Goal: Task Accomplishment & Management: Manage account settings

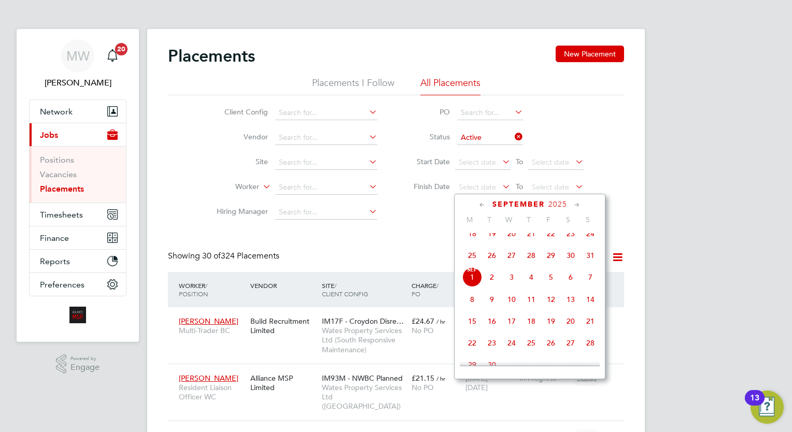
click at [533, 264] on span "28" at bounding box center [531, 256] width 20 height 20
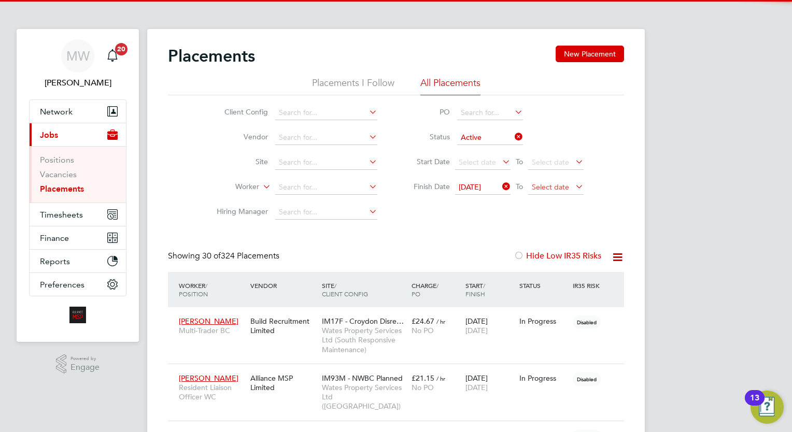
click at [531, 183] on span "Select date" at bounding box center [555, 188] width 55 height 14
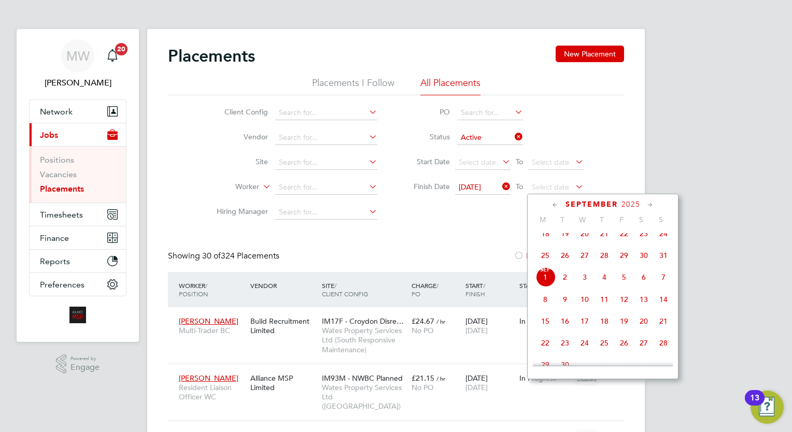
click at [601, 305] on span "11" at bounding box center [605, 300] width 20 height 20
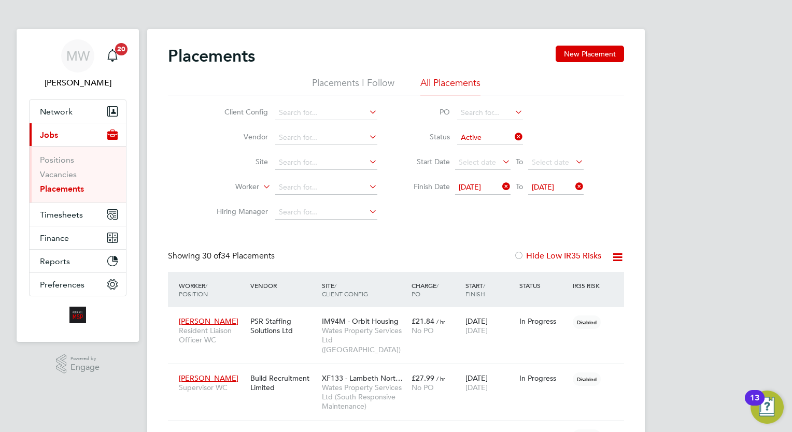
click at [513, 135] on icon at bounding box center [513, 137] width 0 height 15
drag, startPoint x: 611, startPoint y: 253, endPoint x: 604, endPoint y: 261, distance: 9.9
click at [611, 254] on icon at bounding box center [617, 257] width 13 height 13
click at [577, 277] on li "Download Placements Report" at bounding box center [567, 282] width 110 height 15
click at [70, 188] on link "Placements" at bounding box center [62, 189] width 44 height 10
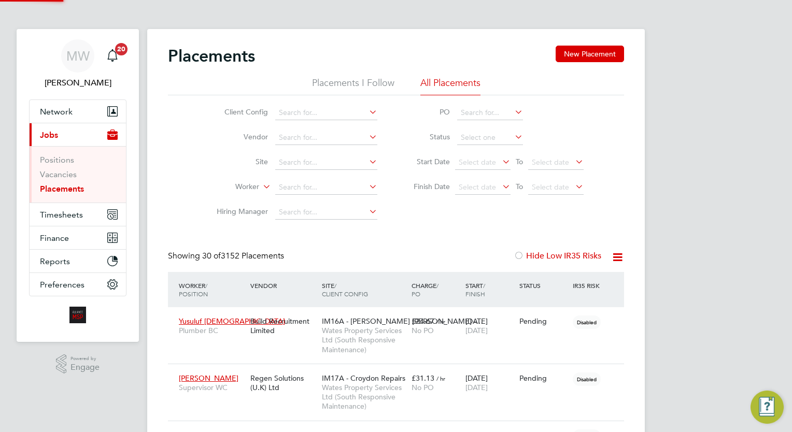
scroll to position [30, 72]
click at [333, 182] on input at bounding box center [326, 187] width 102 height 15
click at [307, 185] on input at bounding box center [326, 187] width 102 height 15
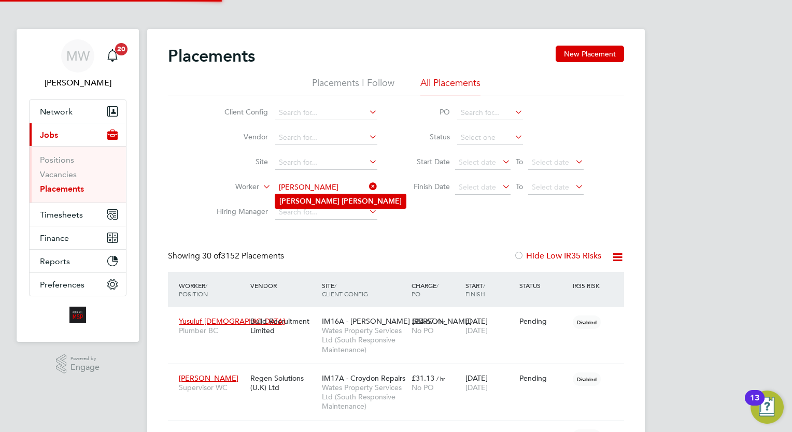
click at [297, 197] on b "Trisha" at bounding box center [309, 201] width 60 height 9
type input "[PERSON_NAME]"
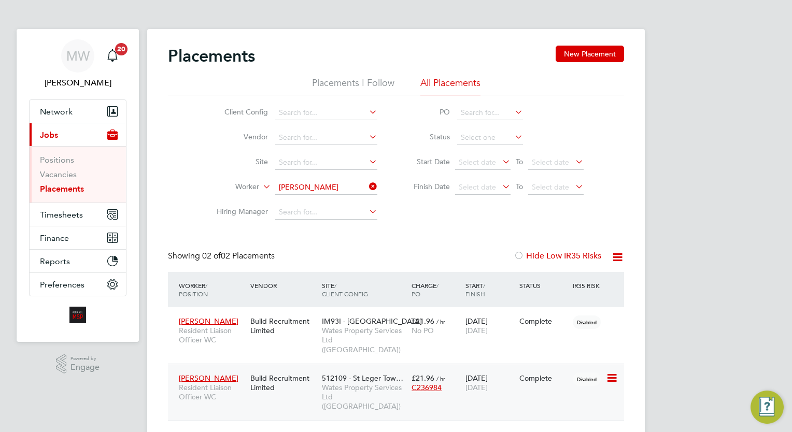
scroll to position [10, 49]
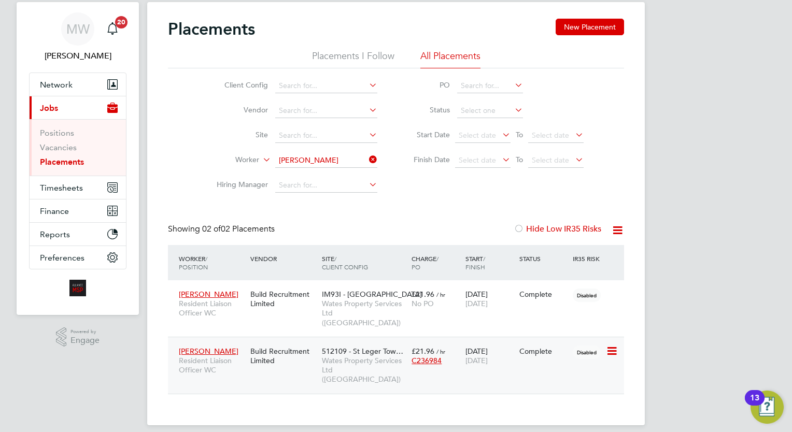
click at [379, 356] on span "Wates Property Services Ltd ([GEOGRAPHIC_DATA])" at bounding box center [364, 370] width 84 height 29
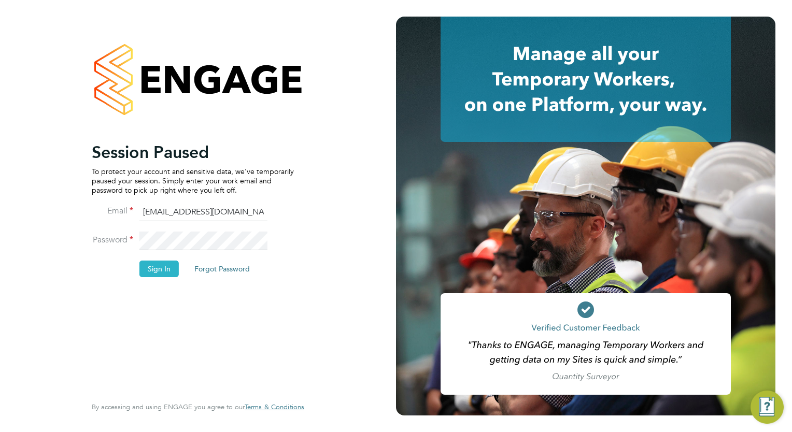
click at [163, 266] on button "Sign In" at bounding box center [158, 269] width 39 height 17
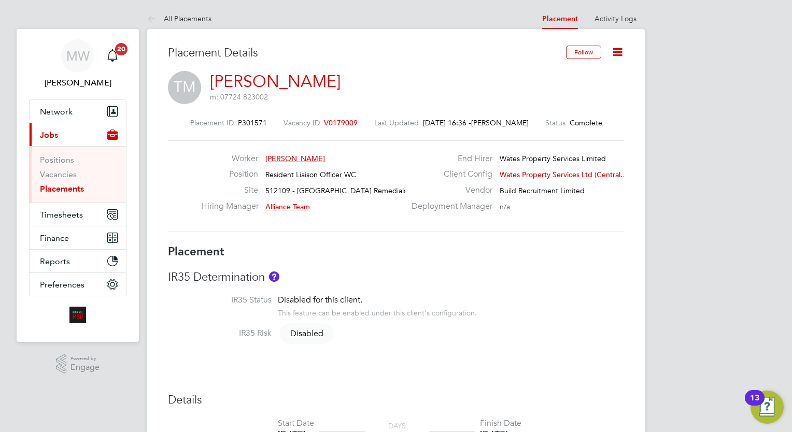
drag, startPoint x: 622, startPoint y: 51, endPoint x: 612, endPoint y: 71, distance: 22.7
click at [621, 50] on icon at bounding box center [617, 52] width 13 height 13
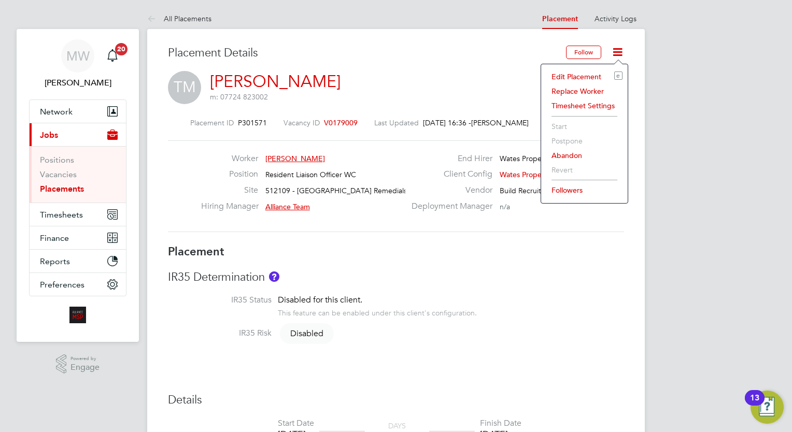
click at [597, 76] on li "Edit Placement e" at bounding box center [584, 76] width 76 height 15
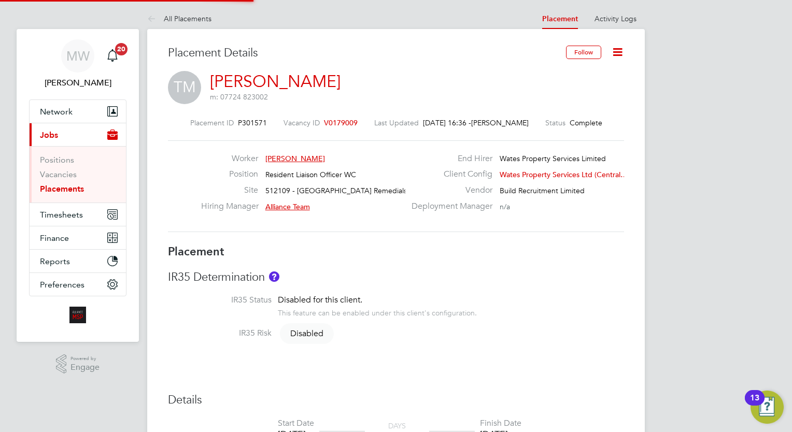
type input "Alliance Team"
type input "[PERSON_NAME]"
type input "22 Aug 2025"
type input "29 Aug 2025"
type input "08:00"
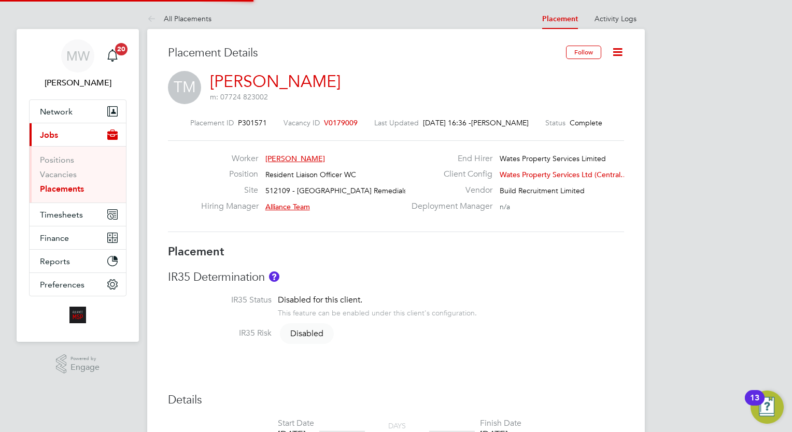
type input "18:00"
type input "Intuita9"
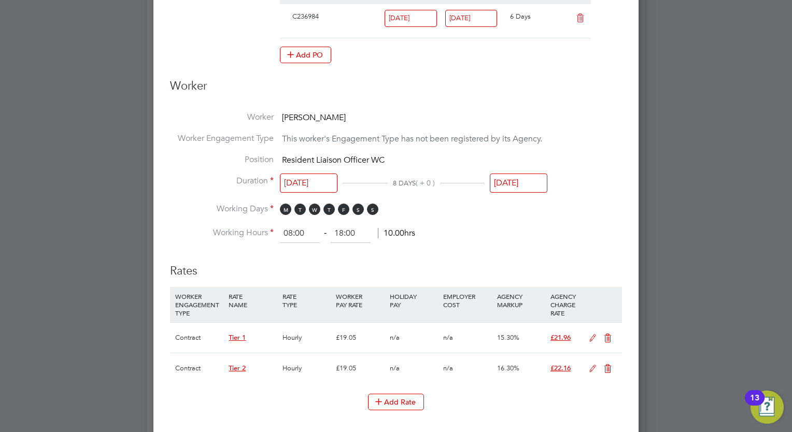
scroll to position [466, 0]
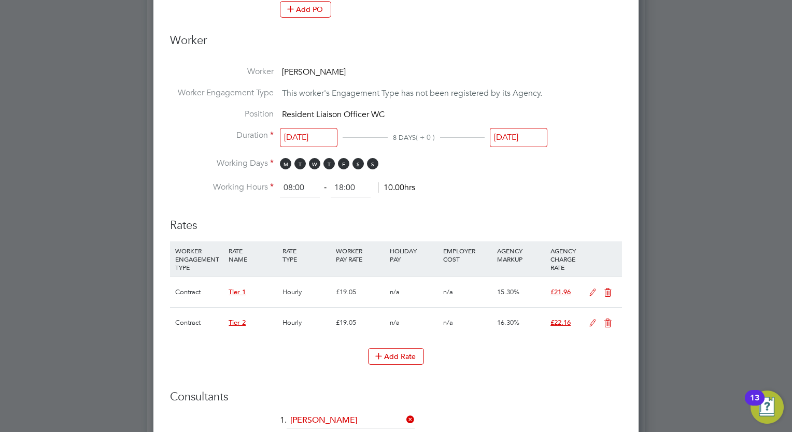
click at [531, 138] on input "29 Aug 2025" at bounding box center [519, 137] width 58 height 19
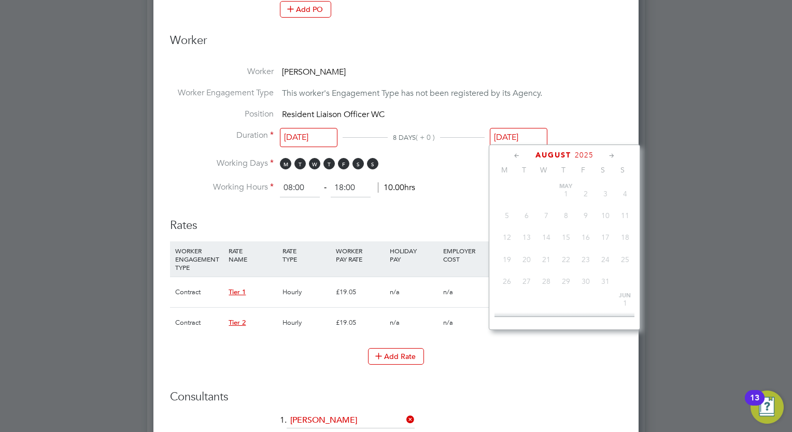
scroll to position [406, 0]
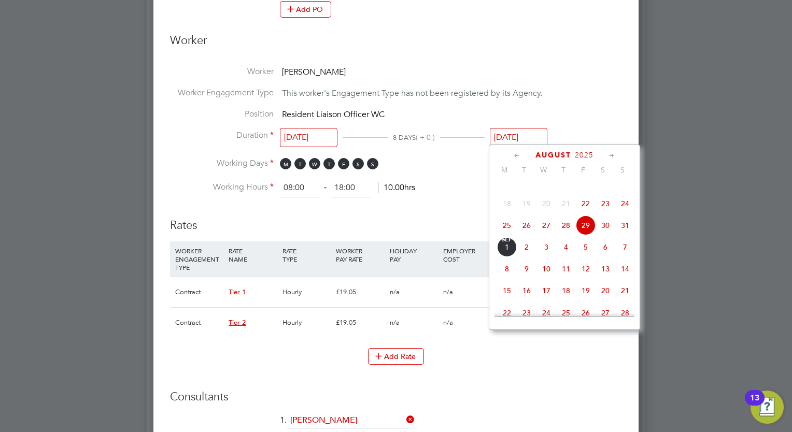
click at [624, 257] on span "7" at bounding box center [625, 247] width 20 height 20
type input "07 Sep 2025"
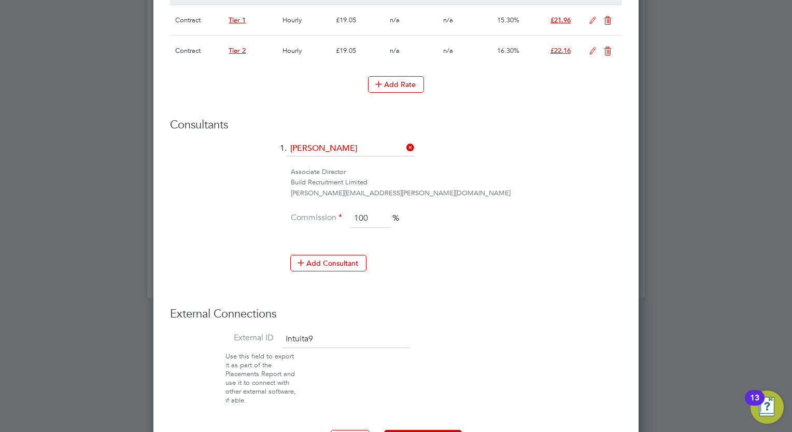
scroll to position [770, 0]
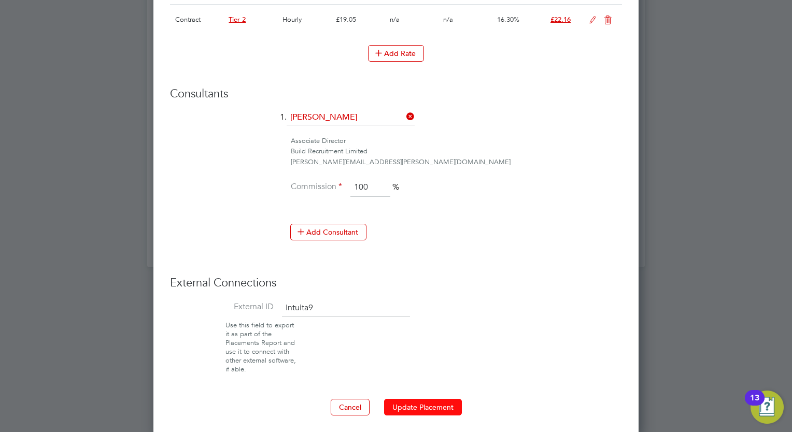
click at [440, 406] on button "Update Placement" at bounding box center [423, 407] width 78 height 17
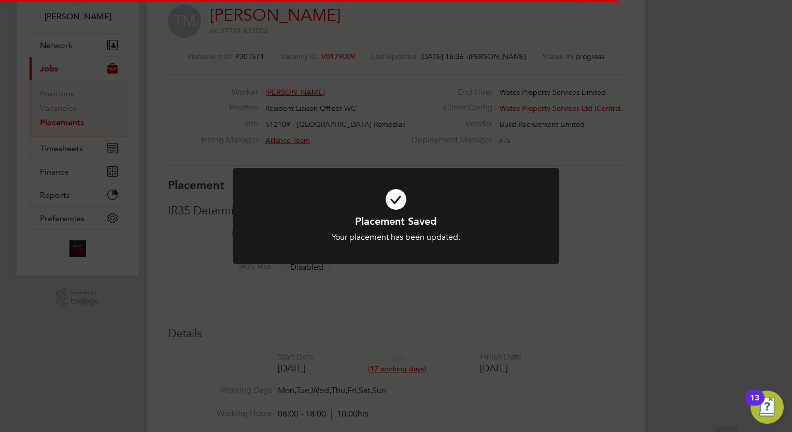
scroll to position [31, 73]
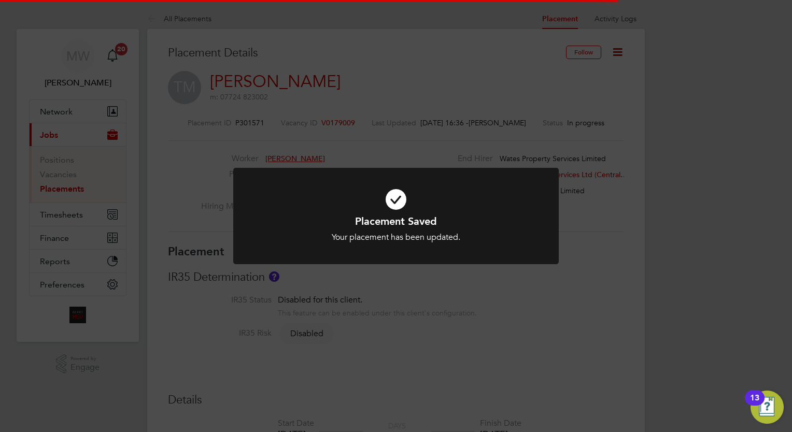
drag, startPoint x: 678, startPoint y: 114, endPoint x: 651, endPoint y: 103, distance: 29.1
click at [677, 114] on div "Placement Saved Your placement has been updated. Cancel Okay" at bounding box center [396, 216] width 792 height 432
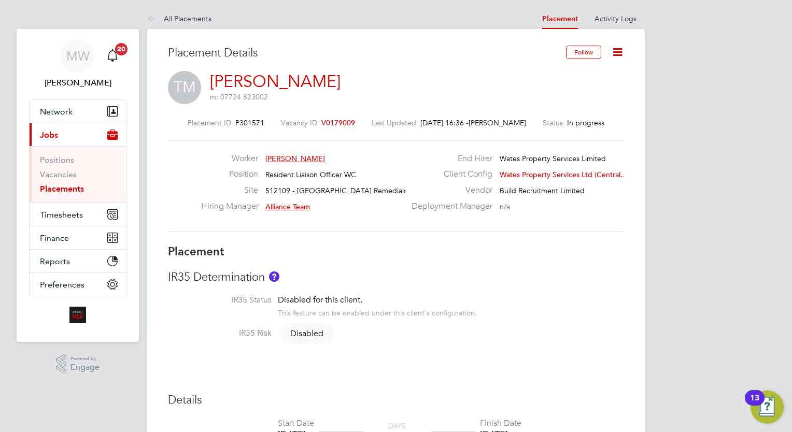
drag, startPoint x: 81, startPoint y: 180, endPoint x: 67, endPoint y: 186, distance: 15.1
click at [68, 185] on ul "Positions Vacancies Placements" at bounding box center [78, 174] width 96 height 56
drag, startPoint x: 67, startPoint y: 186, endPoint x: 109, endPoint y: 188, distance: 42.1
click at [65, 186] on link "Placements" at bounding box center [62, 189] width 44 height 10
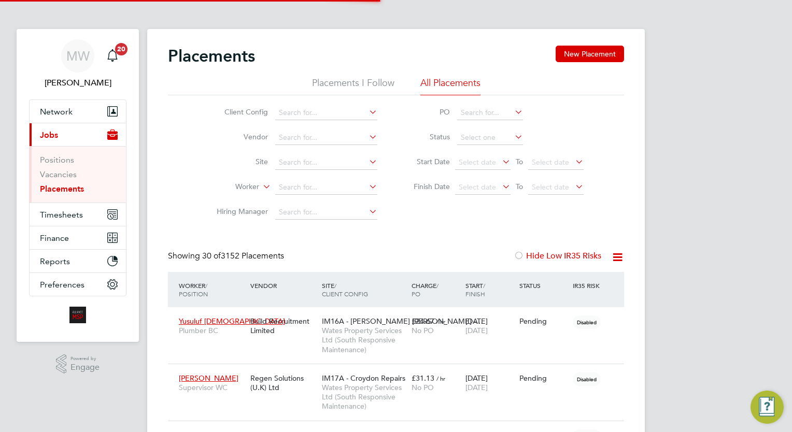
scroll to position [30, 72]
click at [312, 181] on input at bounding box center [326, 187] width 102 height 15
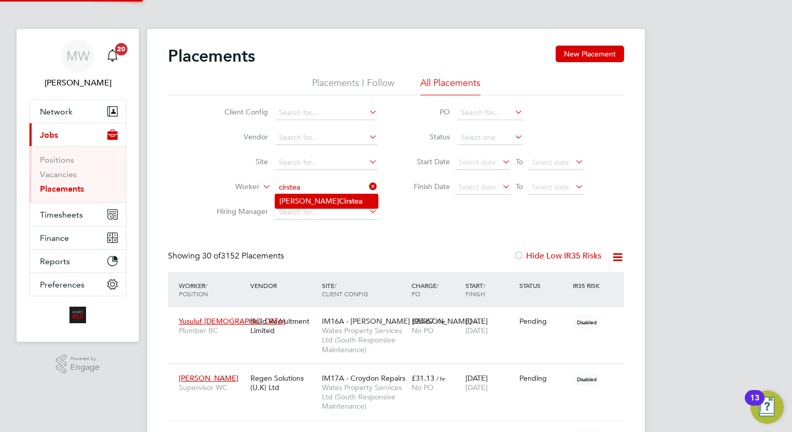
click at [342, 199] on li "Alexandru Cirstea" at bounding box center [326, 201] width 103 height 14
type input "Alexandru Cirstea"
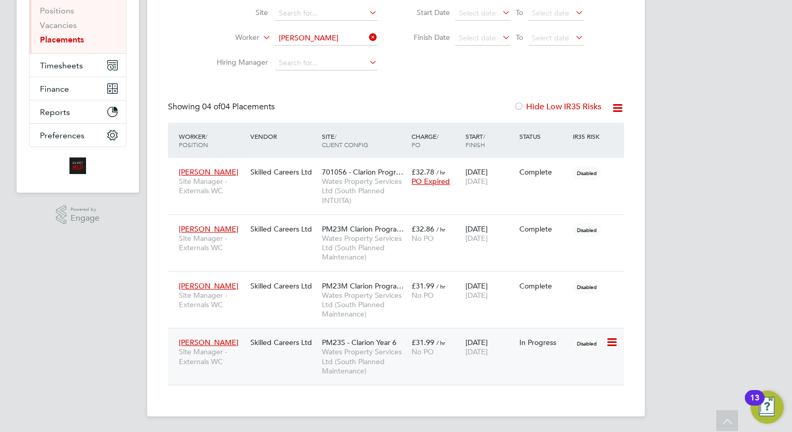
click at [488, 352] on span "06 Sep 2025" at bounding box center [476, 351] width 22 height 9
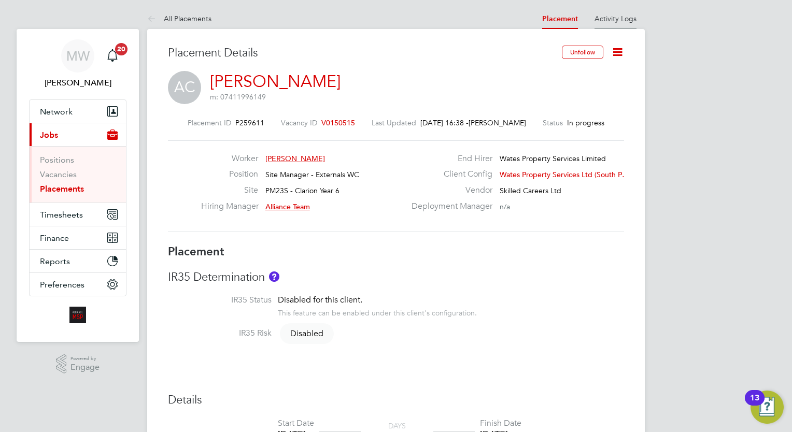
click at [619, 27] on li "Activity Logs" at bounding box center [616, 18] width 42 height 21
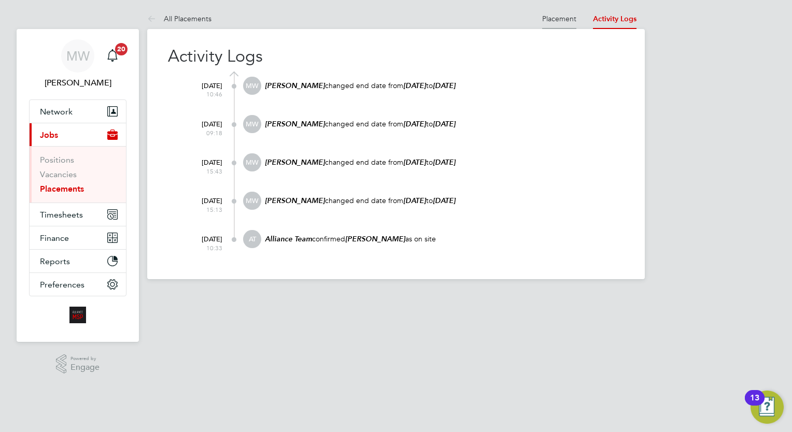
click at [570, 26] on li "Placement" at bounding box center [559, 18] width 34 height 21
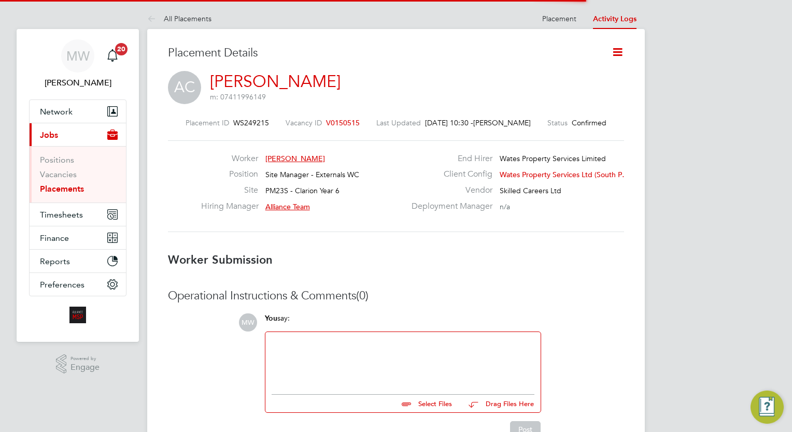
scroll to position [5, 5]
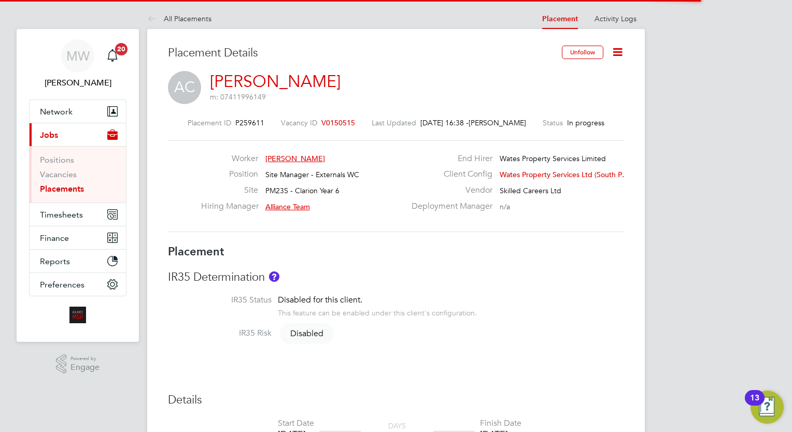
click at [611, 55] on icon at bounding box center [617, 52] width 13 height 13
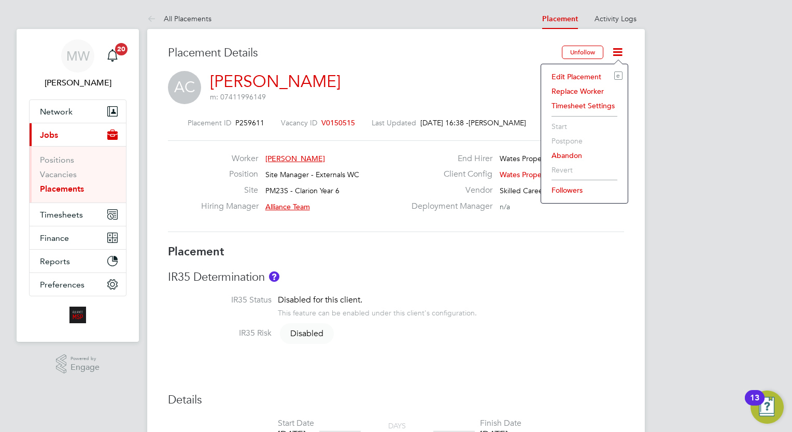
click at [591, 75] on li "Edit Placement e" at bounding box center [584, 76] width 76 height 15
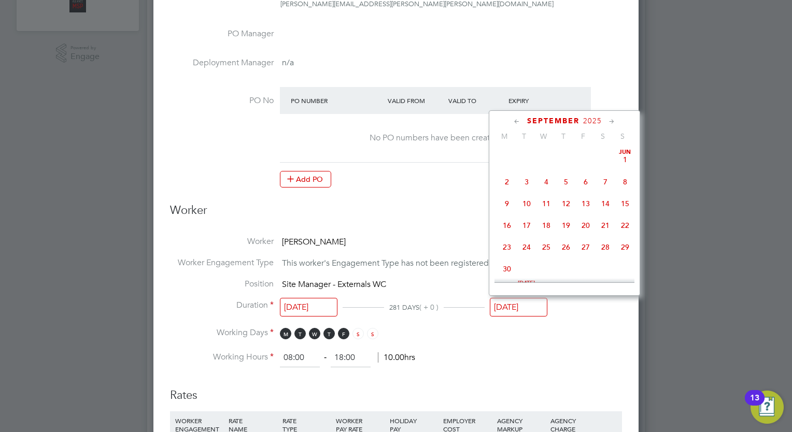
click at [518, 299] on input "06 Sep 2025" at bounding box center [519, 307] width 58 height 19
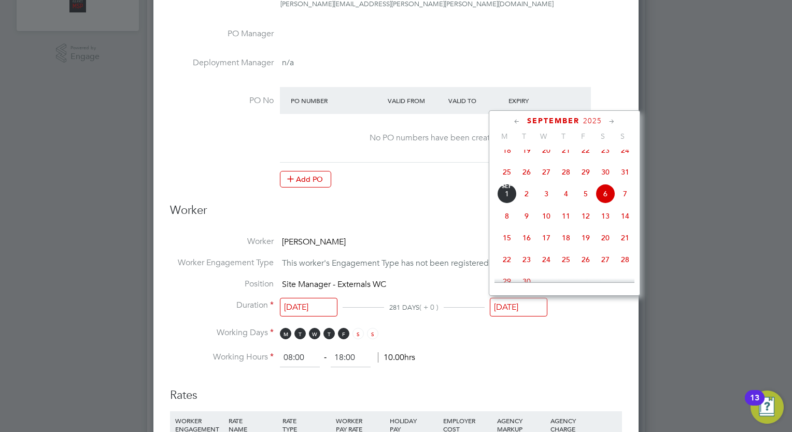
click at [612, 120] on icon at bounding box center [612, 121] width 10 height 11
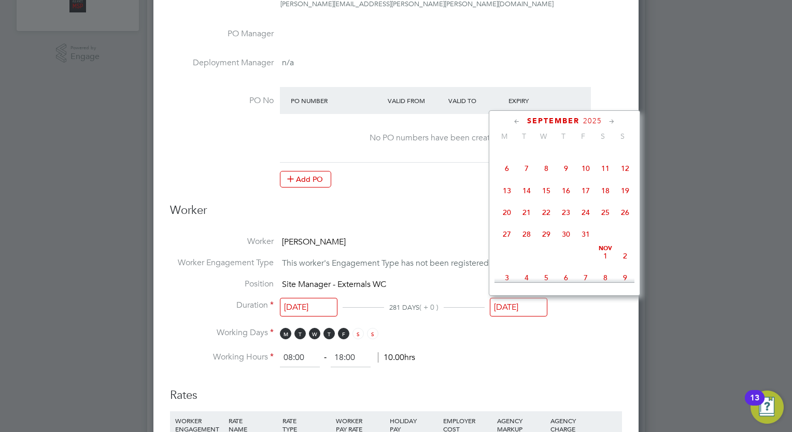
click at [612, 120] on icon at bounding box center [612, 121] width 10 height 11
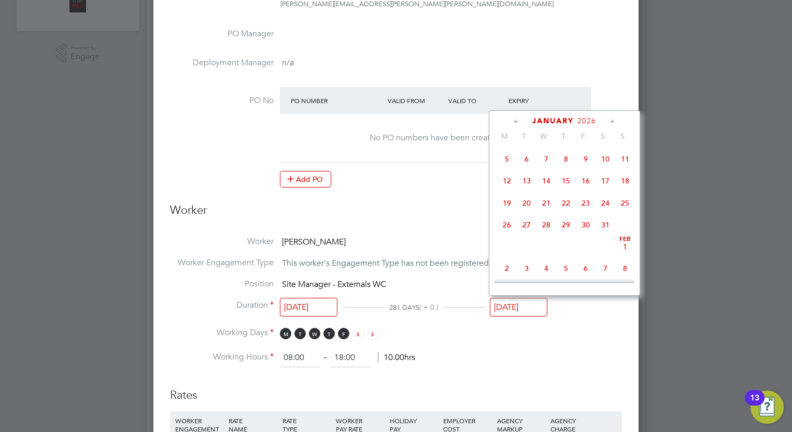
click at [505, 235] on span "26" at bounding box center [507, 225] width 20 height 20
type input "26 Jan 2026"
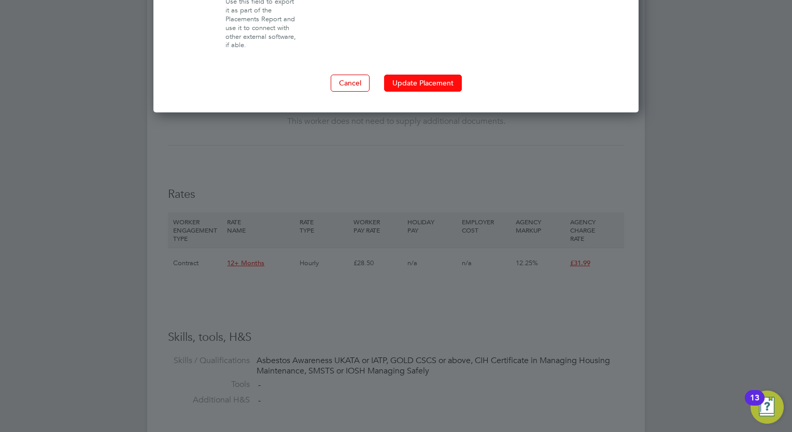
click at [430, 76] on button "Update Placement" at bounding box center [423, 83] width 78 height 17
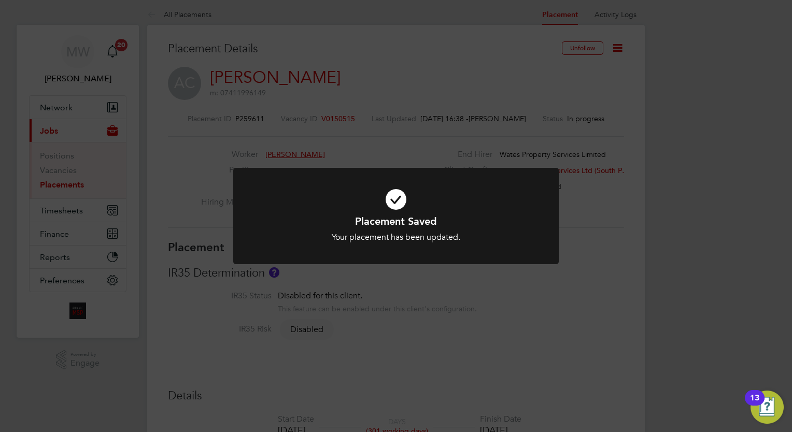
click at [259, 59] on div "Placement Saved Your placement has been updated. Cancel Okay" at bounding box center [396, 216] width 792 height 432
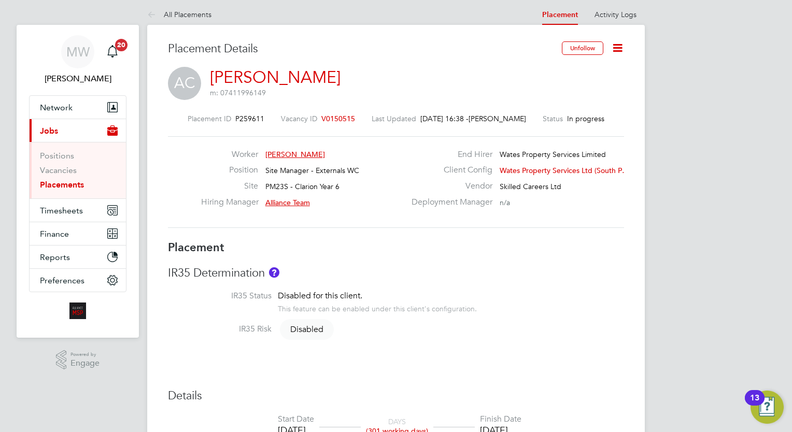
drag, startPoint x: 62, startPoint y: 185, endPoint x: 68, endPoint y: 185, distance: 6.7
click at [62, 185] on link "Placements" at bounding box center [62, 185] width 44 height 10
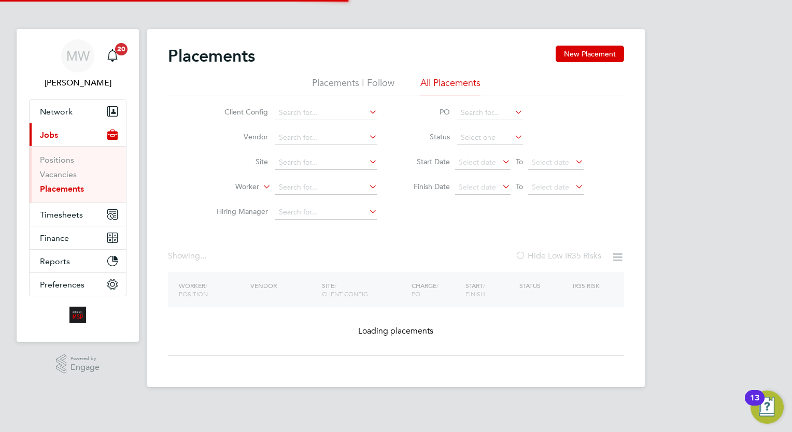
click at [299, 187] on input at bounding box center [326, 187] width 102 height 15
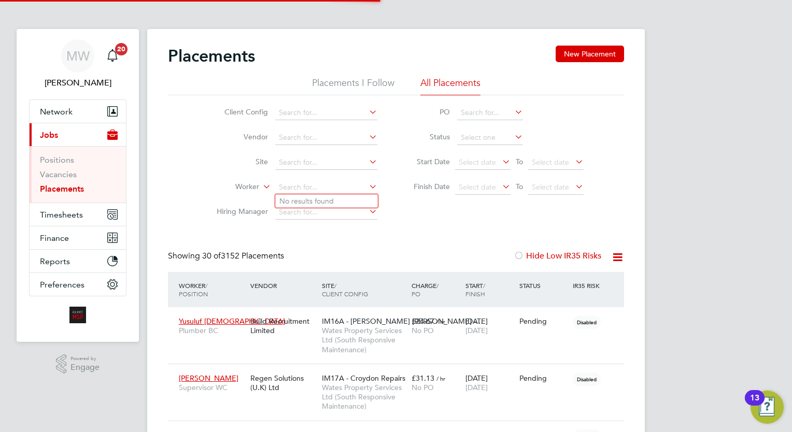
scroll to position [5, 5]
click at [353, 202] on b "Walshe" at bounding box center [365, 201] width 25 height 9
type input "Kathryn Sian Walshe"
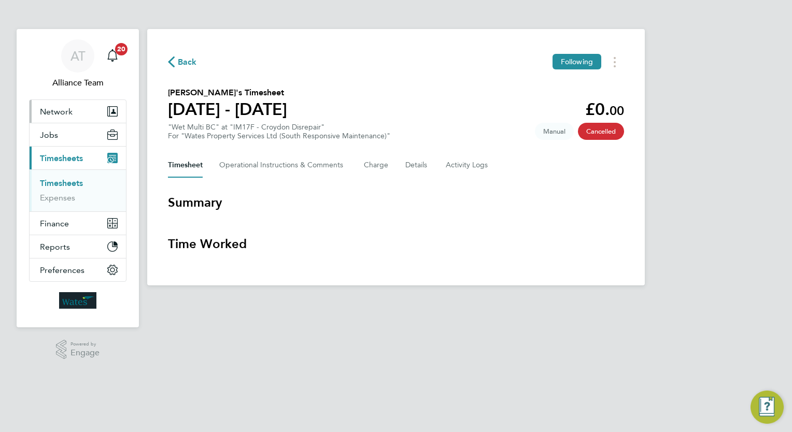
click at [81, 105] on button "Network" at bounding box center [78, 111] width 96 height 23
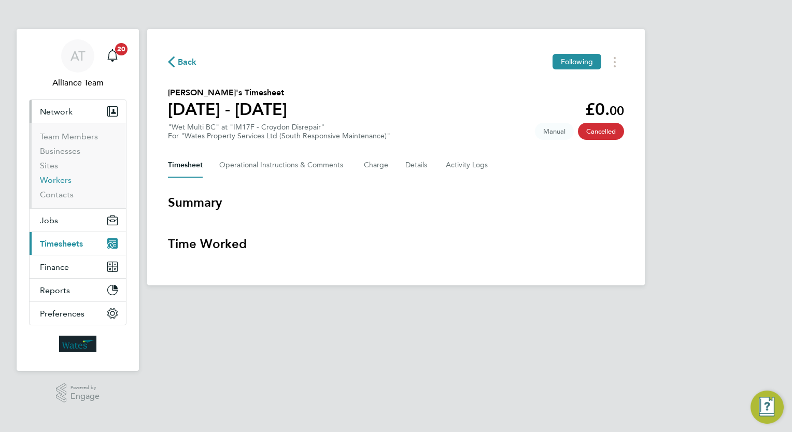
click at [64, 181] on link "Workers" at bounding box center [56, 180] width 32 height 10
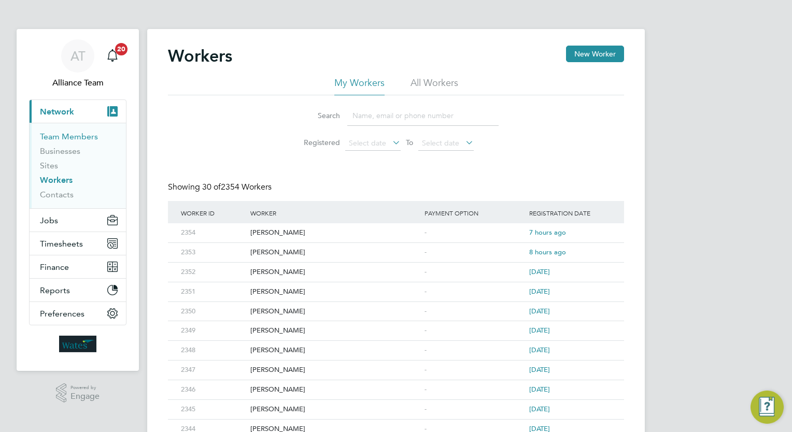
drag, startPoint x: 78, startPoint y: 143, endPoint x: 81, endPoint y: 136, distance: 6.7
click at [80, 138] on li "Team Members" at bounding box center [79, 139] width 78 height 15
click at [81, 136] on link "Team Members" at bounding box center [69, 137] width 58 height 10
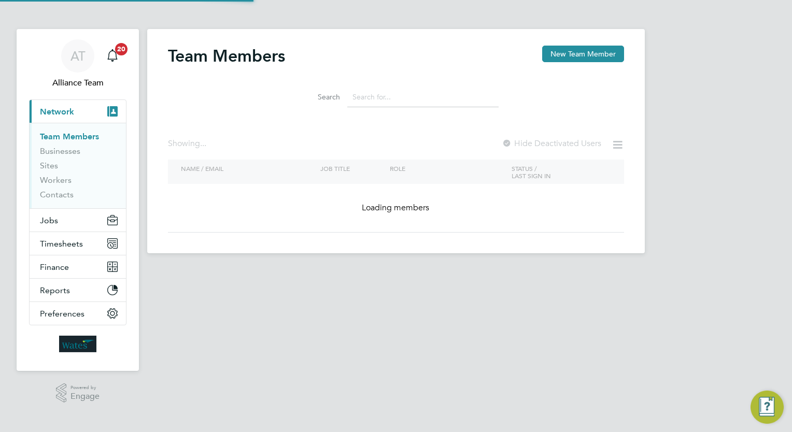
click at [410, 97] on input at bounding box center [422, 97] width 151 height 20
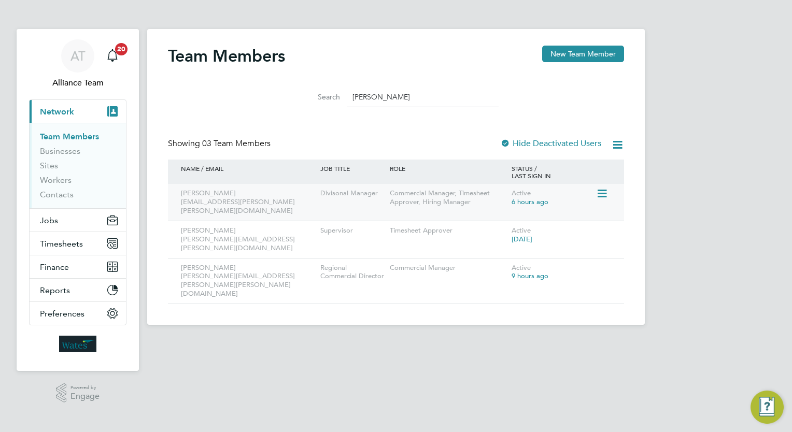
type input "[PERSON_NAME]"
drag, startPoint x: 261, startPoint y: 202, endPoint x: 182, endPoint y: 203, distance: 79.3
click at [182, 203] on div "[PERSON_NAME] [EMAIL_ADDRESS][PERSON_NAME][PERSON_NAME][DOMAIN_NAME]" at bounding box center [247, 202] width 139 height 37
copy div "[EMAIL_ADDRESS][PERSON_NAME][PERSON_NAME][DOMAIN_NAME]"
click at [407, 92] on input "[PERSON_NAME]" at bounding box center [422, 97] width 151 height 20
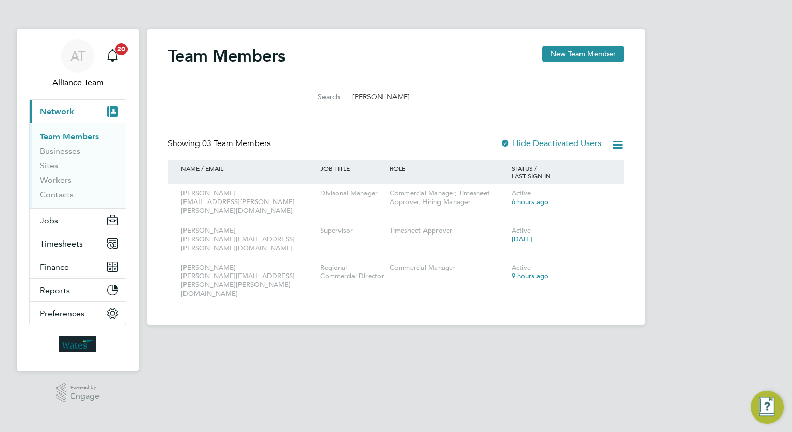
click at [407, 92] on input "[PERSON_NAME]" at bounding box center [422, 97] width 151 height 20
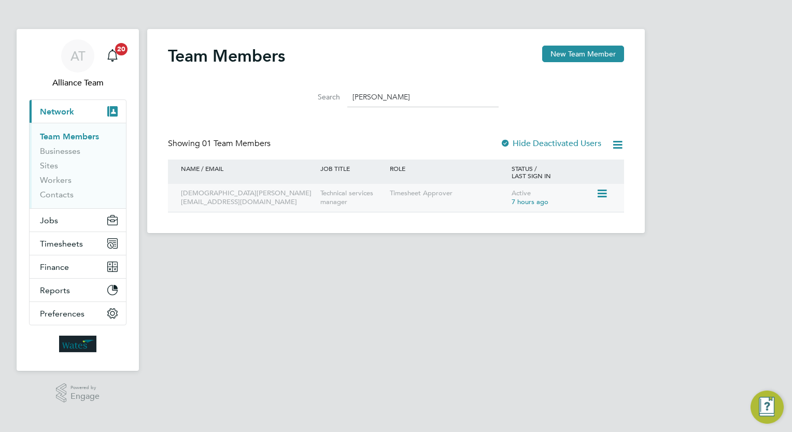
type input "[PERSON_NAME]"
drag, startPoint x: 273, startPoint y: 201, endPoint x: 178, endPoint y: 202, distance: 94.3
click at [178, 202] on div "[DEMOGRAPHIC_DATA][PERSON_NAME] [PERSON_NAME][EMAIL_ADDRESS][DOMAIN_NAME]" at bounding box center [247, 198] width 139 height 28
copy div "[EMAIL_ADDRESS][DOMAIN_NAME]"
click at [371, 90] on input "[PERSON_NAME]" at bounding box center [422, 97] width 151 height 20
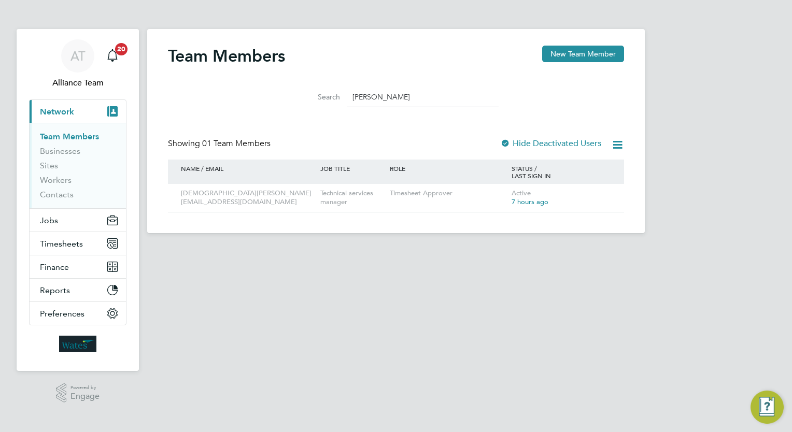
click at [371, 90] on input "[PERSON_NAME]" at bounding box center [422, 97] width 151 height 20
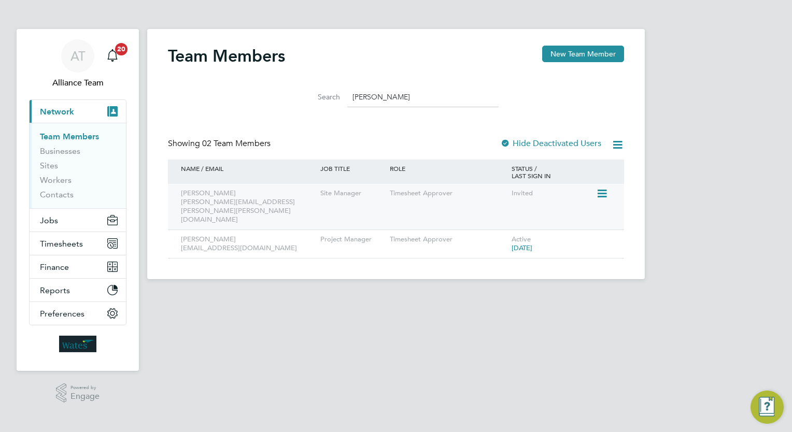
type input "[PERSON_NAME]"
drag, startPoint x: 272, startPoint y: 203, endPoint x: 180, endPoint y: 205, distance: 91.3
click at [180, 205] on div "[PERSON_NAME] [PERSON_NAME][EMAIL_ADDRESS][PERSON_NAME][PERSON_NAME][DOMAIN_NAM…" at bounding box center [247, 207] width 139 height 46
copy div "[PERSON_NAME][EMAIL_ADDRESS][PERSON_NAME][PERSON_NAME][DOMAIN_NAME]"
drag, startPoint x: 529, startPoint y: 430, endPoint x: 402, endPoint y: 89, distance: 363.7
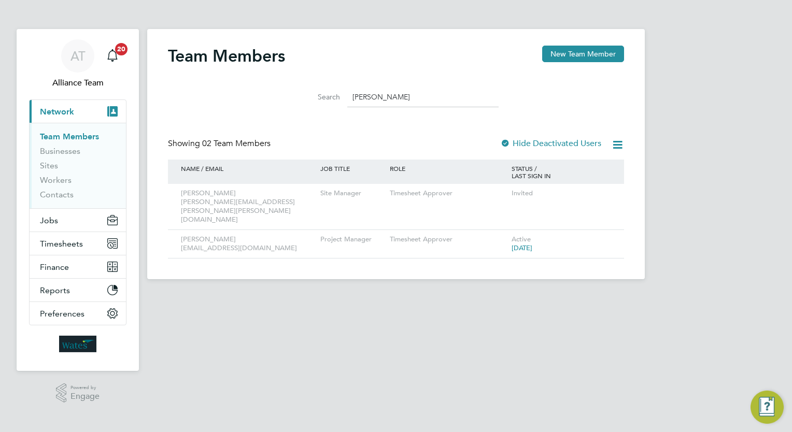
click at [403, 96] on input "[PERSON_NAME]" at bounding box center [422, 97] width 151 height 20
click at [402, 89] on input "[PERSON_NAME]" at bounding box center [422, 97] width 151 height 20
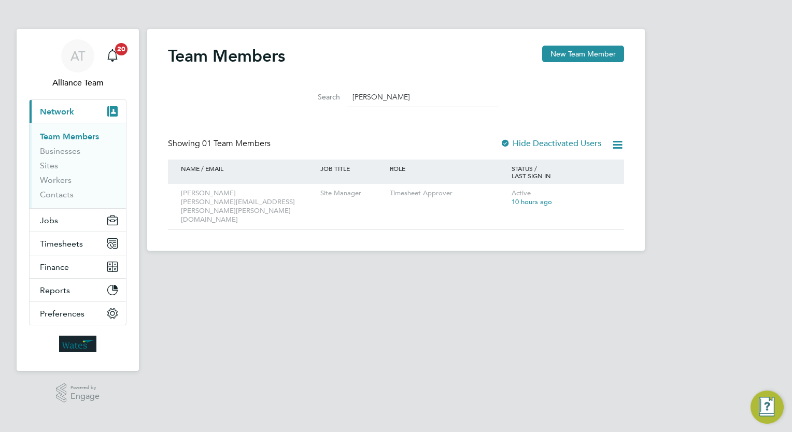
type input "[PERSON_NAME]"
drag, startPoint x: 262, startPoint y: 204, endPoint x: 180, endPoint y: 205, distance: 81.4
click at [180, 205] on div "[PERSON_NAME] [PERSON_NAME][EMAIL_ADDRESS][PERSON_NAME][PERSON_NAME][DOMAIN_NAM…" at bounding box center [247, 207] width 139 height 46
copy div "[PERSON_NAME][EMAIL_ADDRESS][PERSON_NAME][PERSON_NAME][DOMAIN_NAME]"
click at [406, 98] on input "[PERSON_NAME]" at bounding box center [422, 97] width 151 height 20
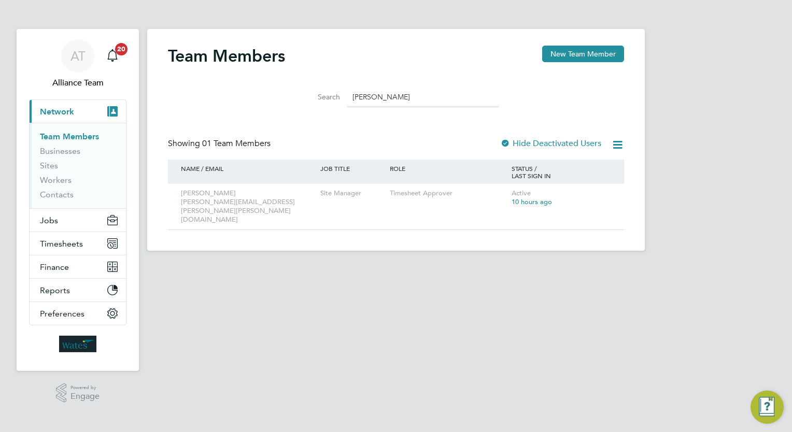
click at [406, 98] on input "[PERSON_NAME]" at bounding box center [422, 97] width 151 height 20
type input "[PERSON_NAME]"
drag, startPoint x: 248, startPoint y: 205, endPoint x: 180, endPoint y: 200, distance: 67.5
click at [180, 200] on div "[PERSON_NAME] [PERSON_NAME][EMAIL_ADDRESS][PERSON_NAME][PERSON_NAME][DOMAIN_NAM…" at bounding box center [247, 207] width 139 height 46
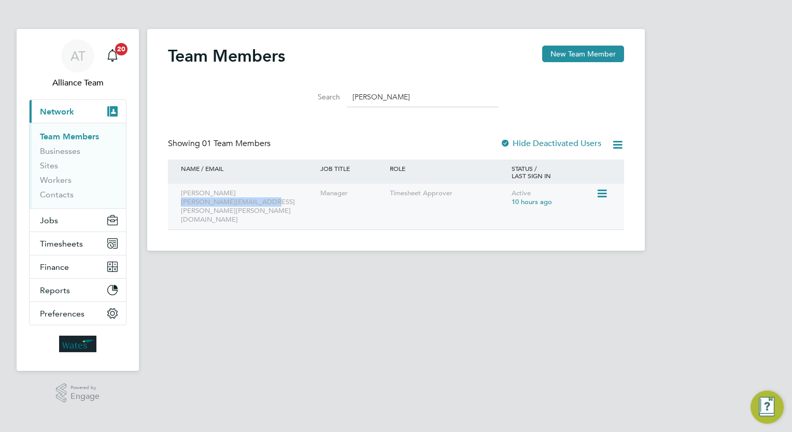
copy div "[PERSON_NAME][EMAIL_ADDRESS][PERSON_NAME][PERSON_NAME][DOMAIN_NAME]"
drag, startPoint x: 417, startPoint y: 37, endPoint x: 406, endPoint y: 39, distance: 11.1
click at [417, 38] on div "Team Members New Team Member Search [PERSON_NAME] Showing 01 Team Members Hide …" at bounding box center [396, 140] width 498 height 222
drag, startPoint x: 678, startPoint y: 48, endPoint x: 690, endPoint y: 48, distance: 11.4
click at [690, 48] on div "AT Alliance Team Notifications 20 Applications: Current page: Network Team Memb…" at bounding box center [396, 133] width 792 height 267
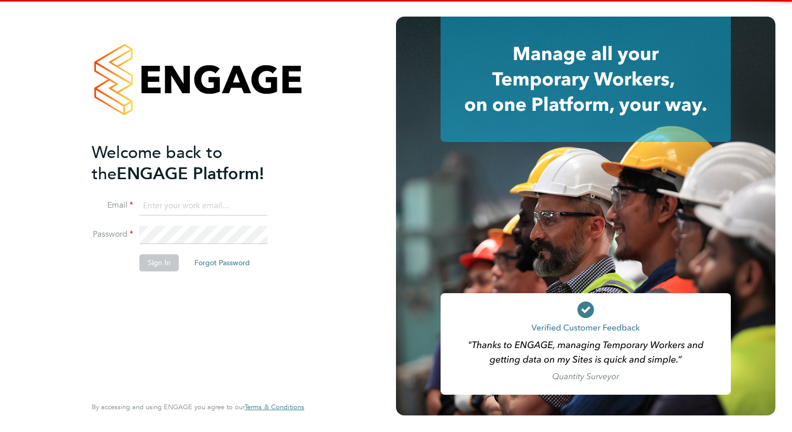
type input "[EMAIL_ADDRESS][DOMAIN_NAME]"
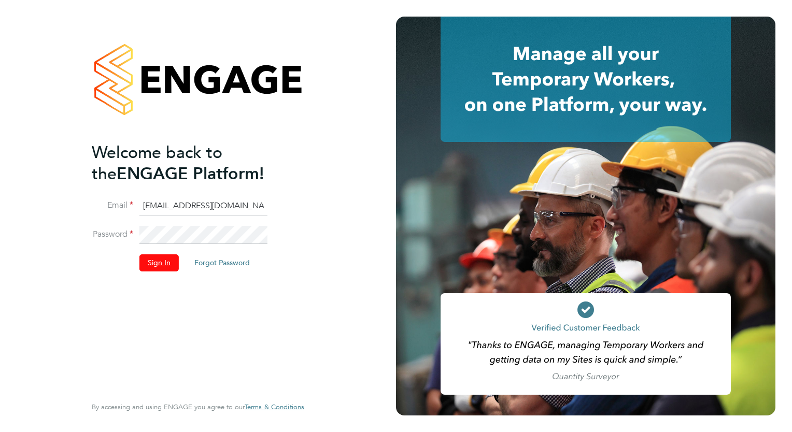
click at [155, 258] on button "Sign In" at bounding box center [158, 262] width 39 height 17
click at [0, 0] on div "Sorry, we are having problems connecting to our services." at bounding box center [0, 0] width 0 height 0
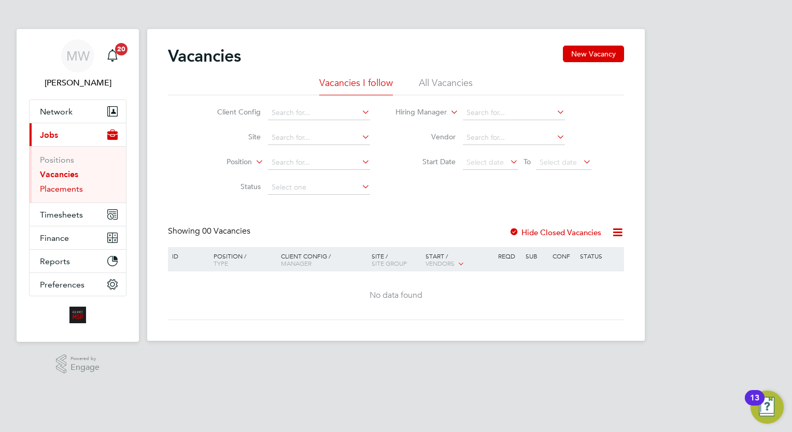
click at [78, 185] on link "Placements" at bounding box center [61, 189] width 43 height 10
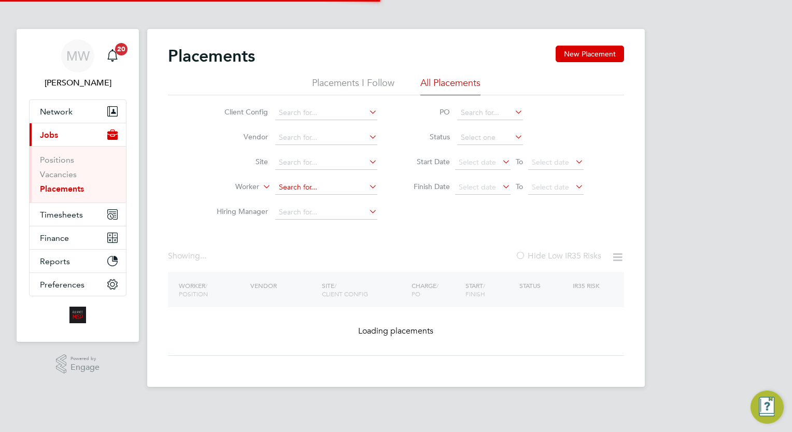
click at [302, 187] on input at bounding box center [326, 187] width 102 height 15
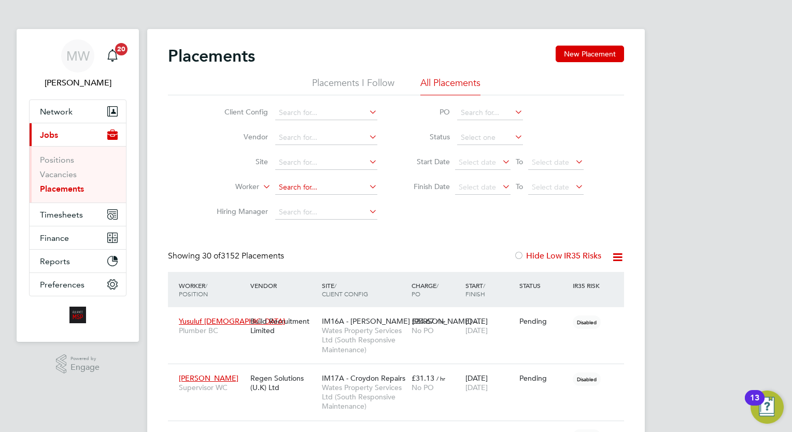
click at [336, 190] on input at bounding box center [326, 187] width 102 height 15
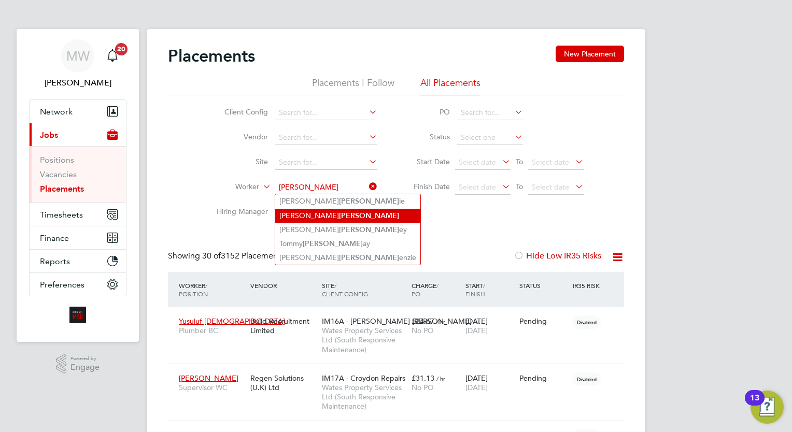
click at [331, 215] on li "Warren Mack" at bounding box center [347, 216] width 145 height 14
type input "Warren Mack"
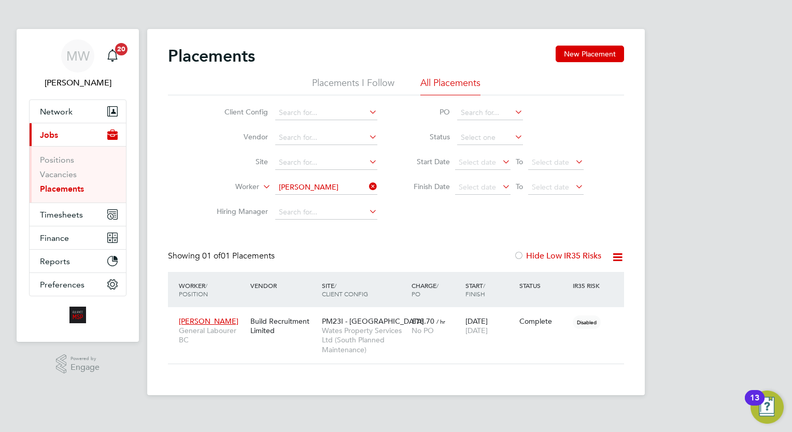
click at [711, 276] on div "MW Megan Westlotorn Notifications 20 Applications: Network Team Members Busines…" at bounding box center [396, 206] width 792 height 412
click at [726, 181] on div "MW Megan Westlotorn Notifications 20 Applications: Network Team Members Busines…" at bounding box center [396, 206] width 792 height 412
click at [750, 251] on div "MW Megan Westlotorn Notifications 20 Applications: Network Team Members Busines…" at bounding box center [396, 206] width 792 height 412
click at [444, 325] on div "£18.70 / hr No PO" at bounding box center [436, 326] width 54 height 29
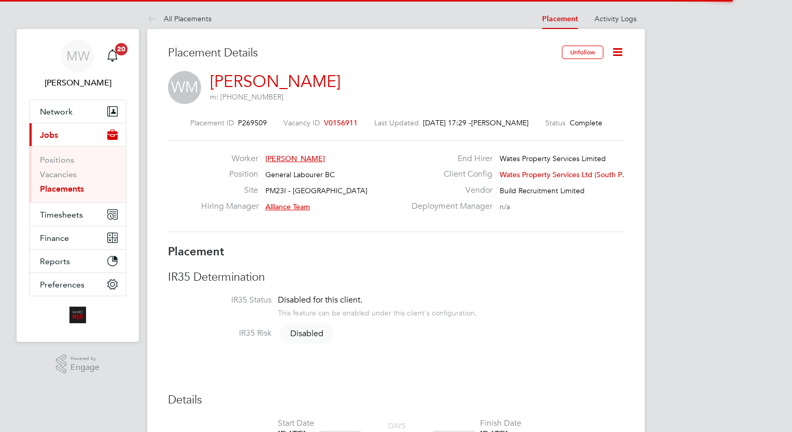
click at [624, 56] on icon at bounding box center [617, 52] width 13 height 13
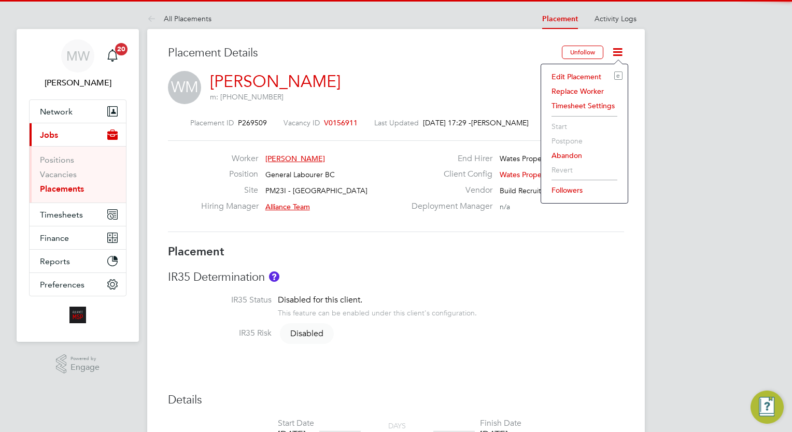
click at [585, 74] on li "Edit Placement e" at bounding box center [584, 76] width 76 height 15
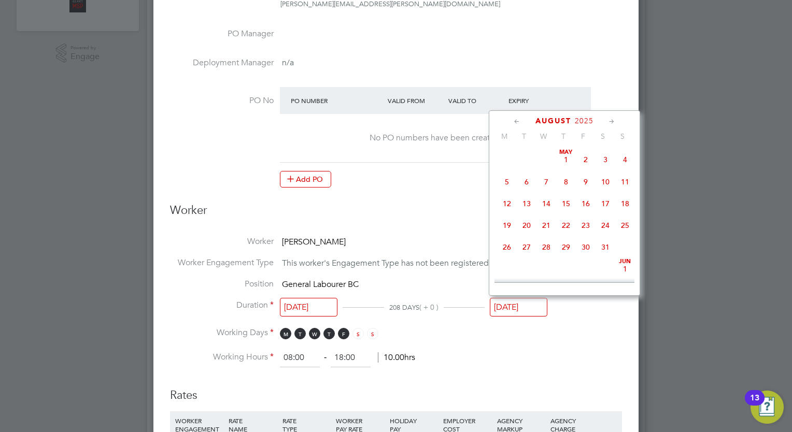
click at [522, 310] on input "[DATE]" at bounding box center [519, 307] width 58 height 19
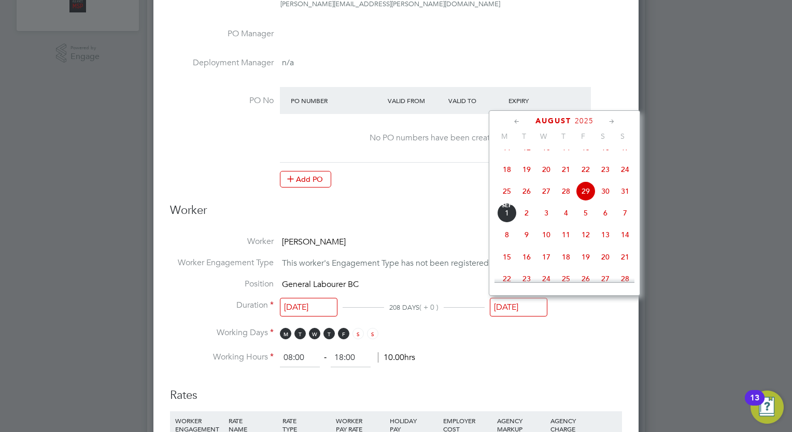
click at [611, 119] on icon at bounding box center [612, 121] width 10 height 11
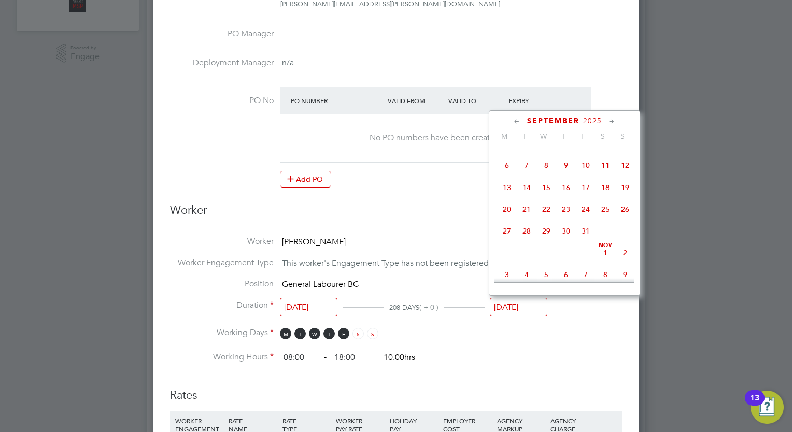
click at [611, 119] on icon at bounding box center [612, 121] width 10 height 11
click at [585, 238] on span "28" at bounding box center [586, 228] width 20 height 20
type input "28 Nov 2025"
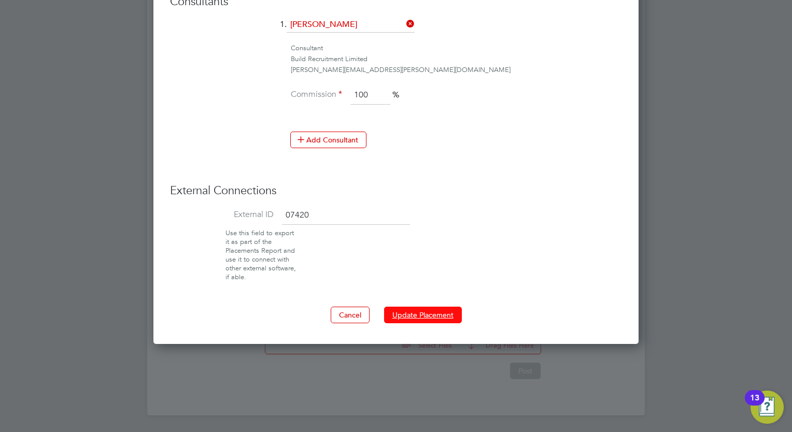
click at [431, 312] on button "Update Placement" at bounding box center [423, 315] width 78 height 17
click at [709, 249] on div at bounding box center [396, 216] width 792 height 432
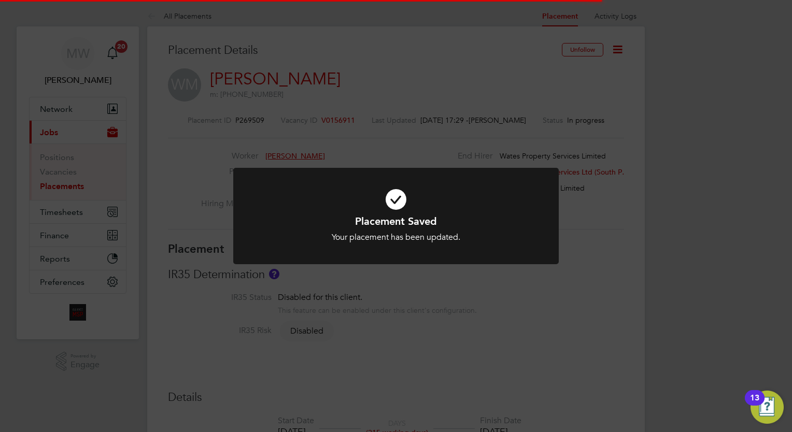
click at [664, 256] on div "Placement Saved Your placement has been updated. Cancel Okay" at bounding box center [396, 216] width 792 height 432
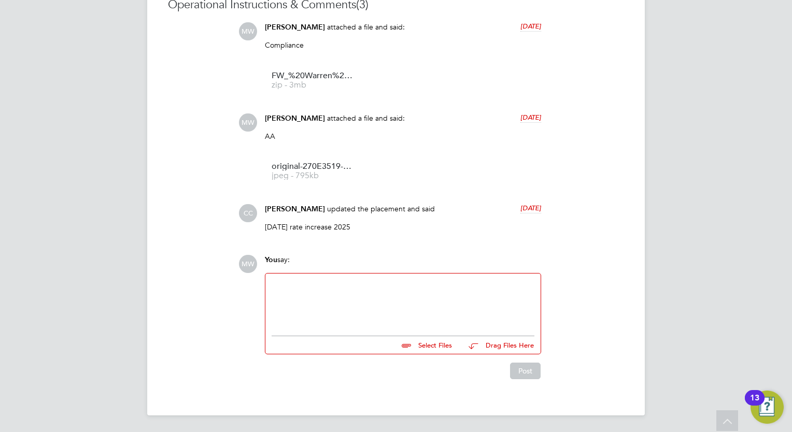
click at [394, 299] on div at bounding box center [403, 302] width 263 height 45
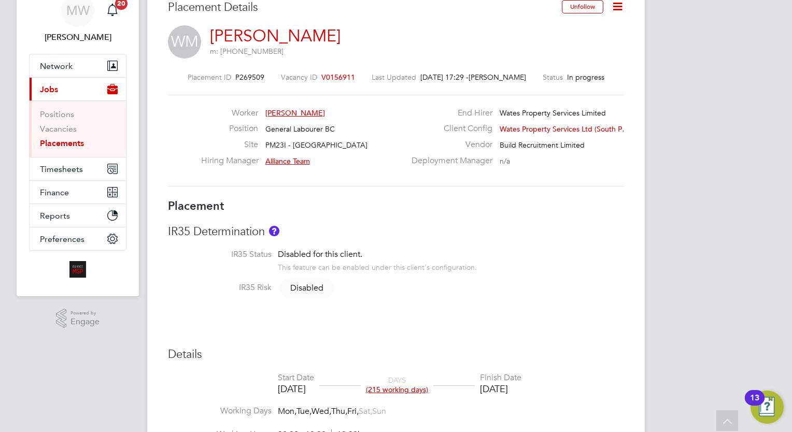
scroll to position [17, 0]
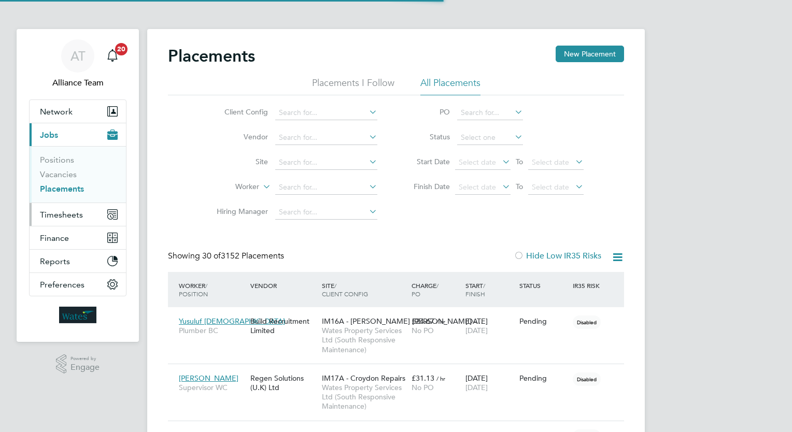
click at [65, 210] on span "Timesheets" at bounding box center [61, 215] width 43 height 10
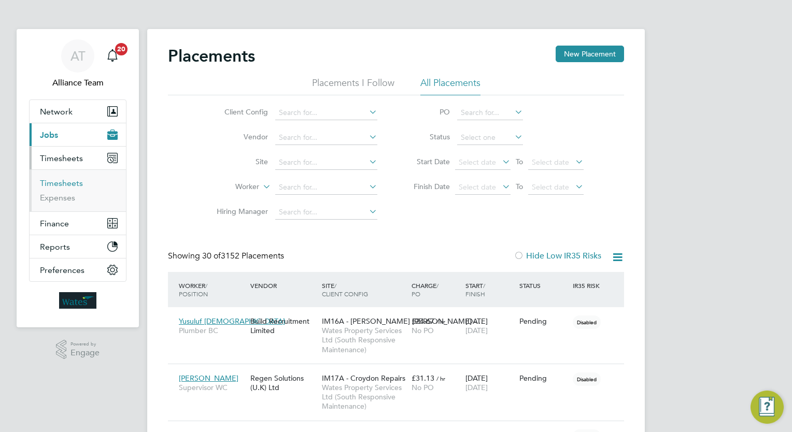
click at [77, 181] on link "Timesheets" at bounding box center [61, 183] width 43 height 10
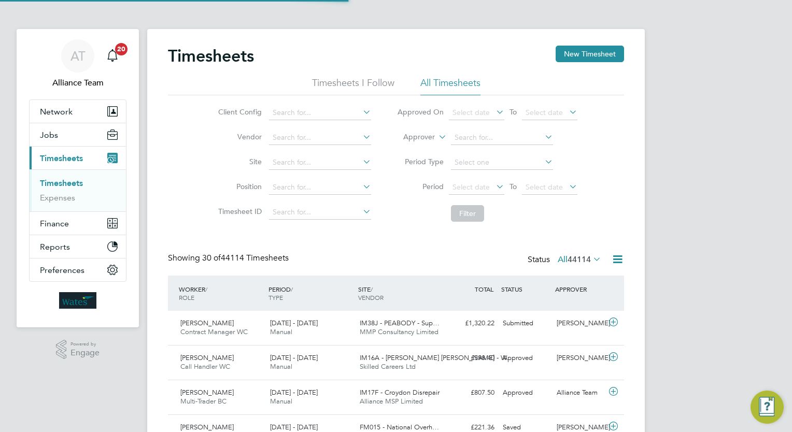
drag, startPoint x: 427, startPoint y: 137, endPoint x: 427, endPoint y: 143, distance: 5.7
click at [427, 138] on label "Approver" at bounding box center [411, 137] width 47 height 10
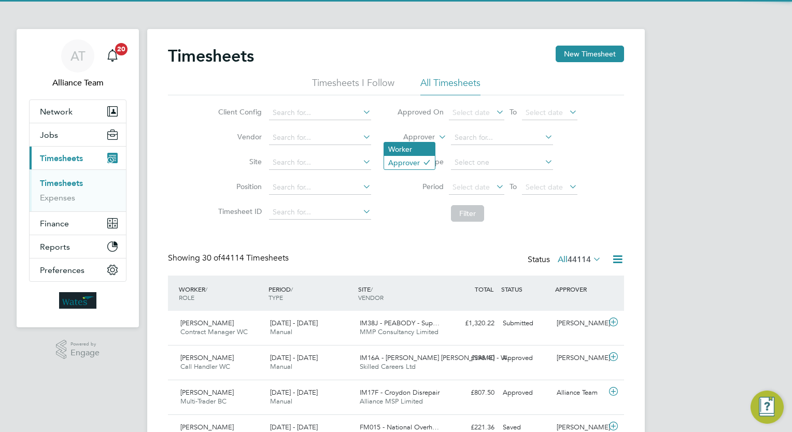
click at [419, 152] on li "Worker" at bounding box center [409, 149] width 51 height 13
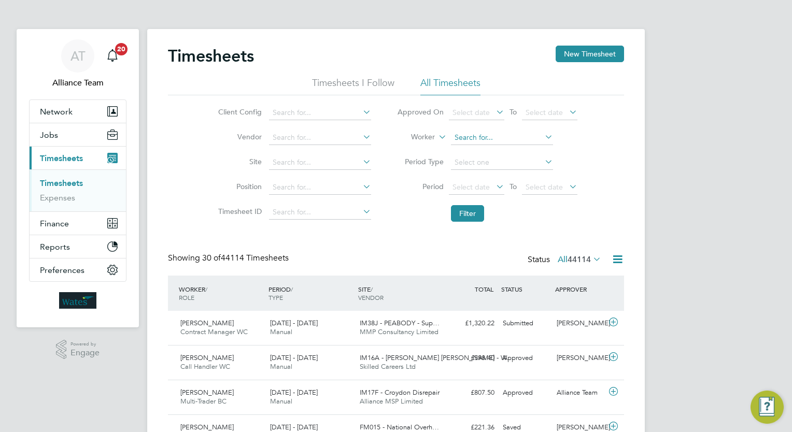
click at [487, 140] on input at bounding box center [502, 138] width 102 height 15
click at [517, 152] on b "Scott" at bounding box center [547, 151] width 60 height 9
type input "[PERSON_NAME]"
click at [480, 218] on button "Filter" at bounding box center [467, 213] width 33 height 17
click at [82, 131] on button "Jobs" at bounding box center [78, 134] width 96 height 23
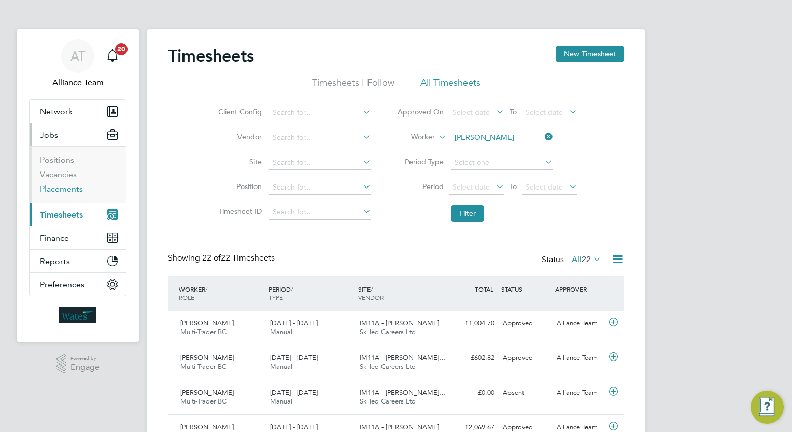
click at [69, 184] on link "Placements" at bounding box center [61, 189] width 43 height 10
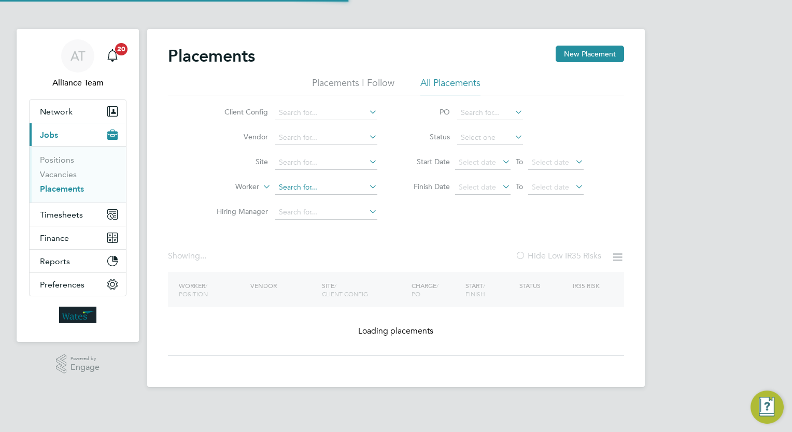
click at [323, 188] on input at bounding box center [326, 187] width 102 height 15
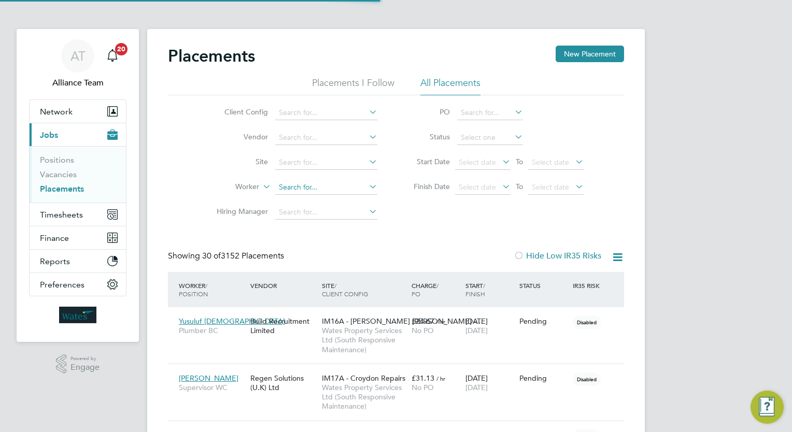
scroll to position [30, 72]
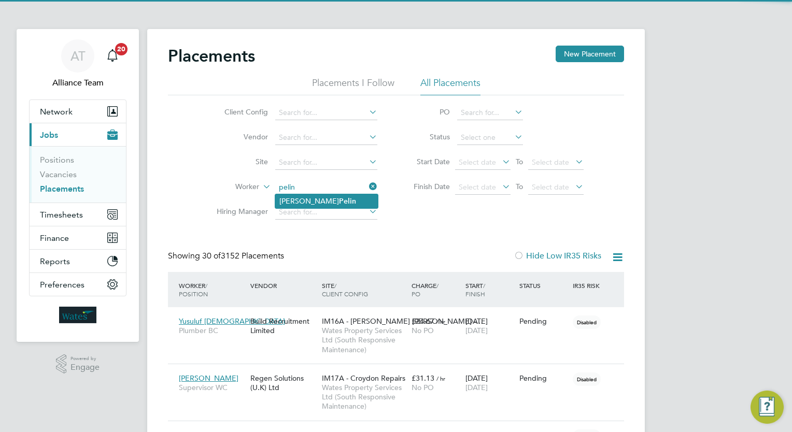
click at [338, 205] on li "David Pelin" at bounding box center [326, 201] width 103 height 14
type input "David Pelin"
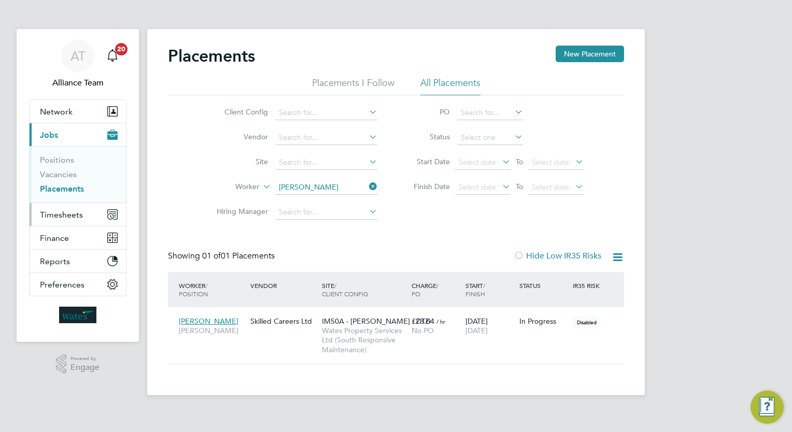
click at [56, 211] on span "Timesheets" at bounding box center [61, 215] width 43 height 10
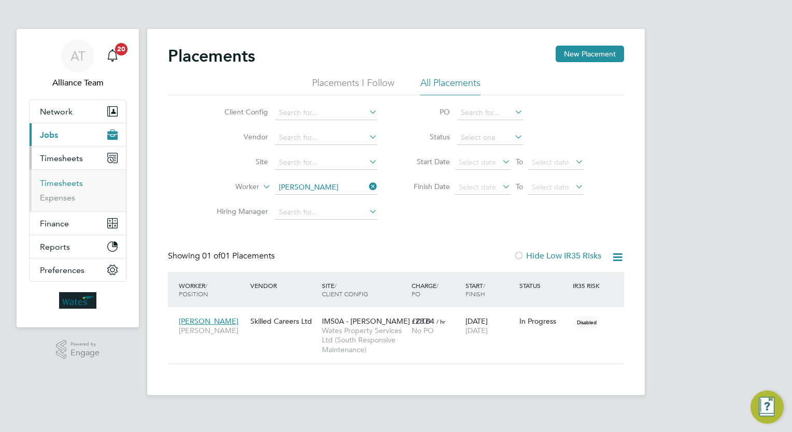
click at [74, 185] on link "Timesheets" at bounding box center [61, 183] width 43 height 10
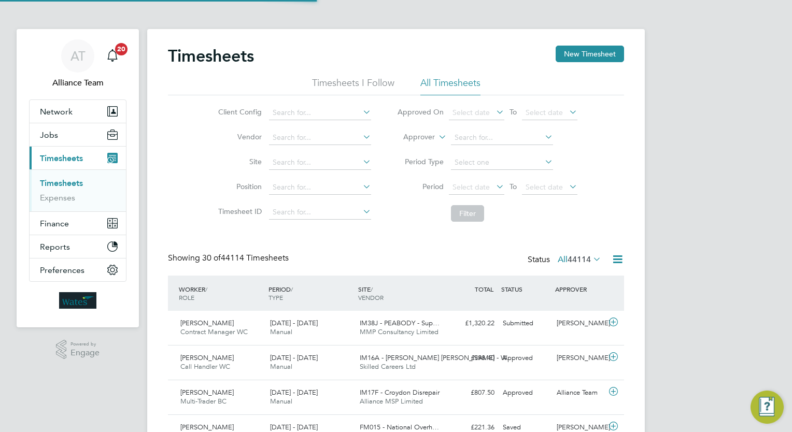
click at [423, 139] on label "Approver" at bounding box center [411, 137] width 47 height 10
click at [418, 149] on li "Worker" at bounding box center [409, 149] width 51 height 13
click at [508, 140] on input at bounding box center [502, 138] width 102 height 15
click at [509, 147] on li "David Pelin" at bounding box center [501, 152] width 103 height 14
type input "David Pelin"
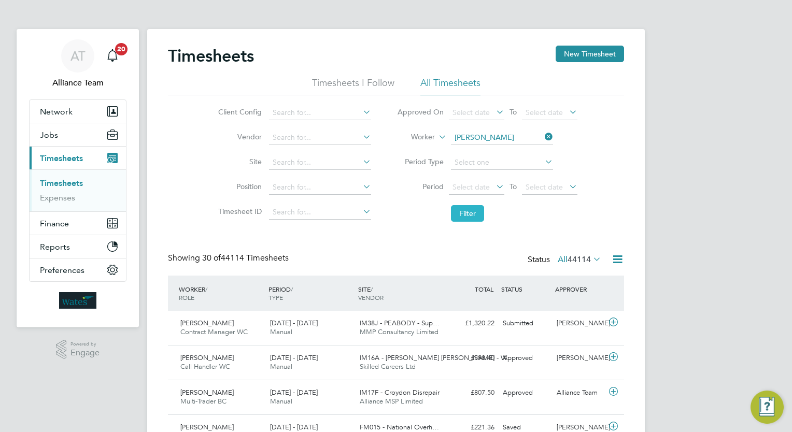
click at [459, 216] on button "Filter" at bounding box center [467, 213] width 33 height 17
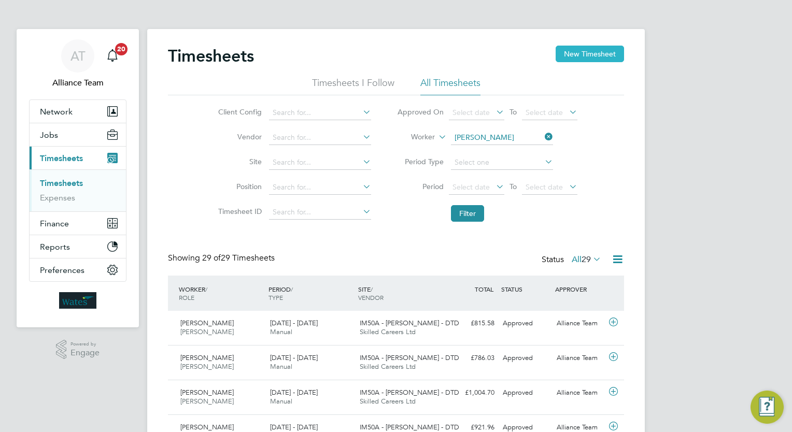
click at [602, 54] on button "New Timesheet" at bounding box center [590, 54] width 68 height 17
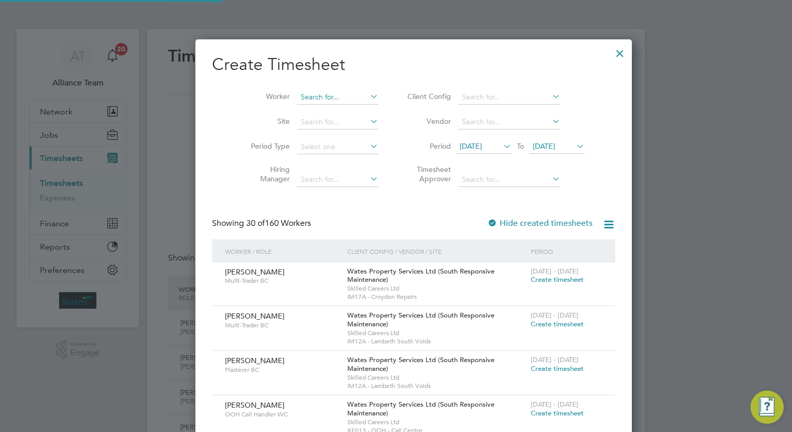
click at [297, 96] on input at bounding box center [337, 97] width 81 height 15
click at [319, 115] on li "David Pelin" at bounding box center [321, 111] width 85 height 14
type input "David Pelin"
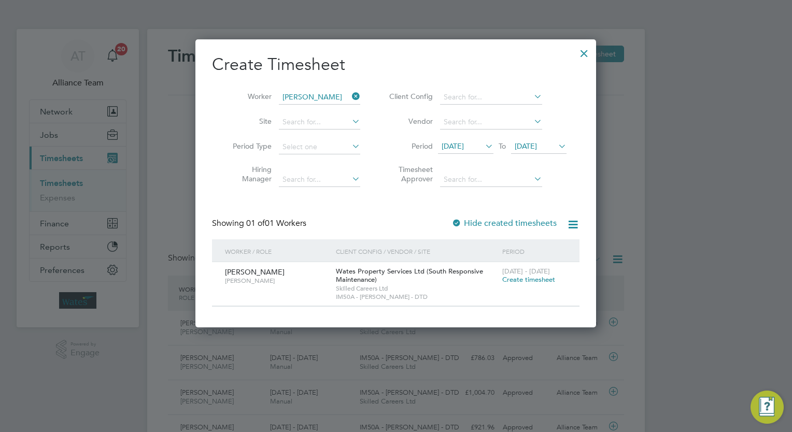
click at [483, 144] on icon at bounding box center [483, 146] width 0 height 15
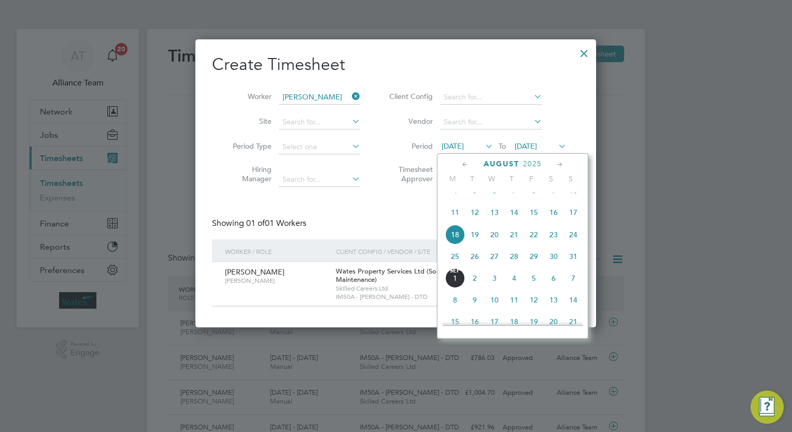
click at [450, 196] on span "4" at bounding box center [455, 191] width 20 height 20
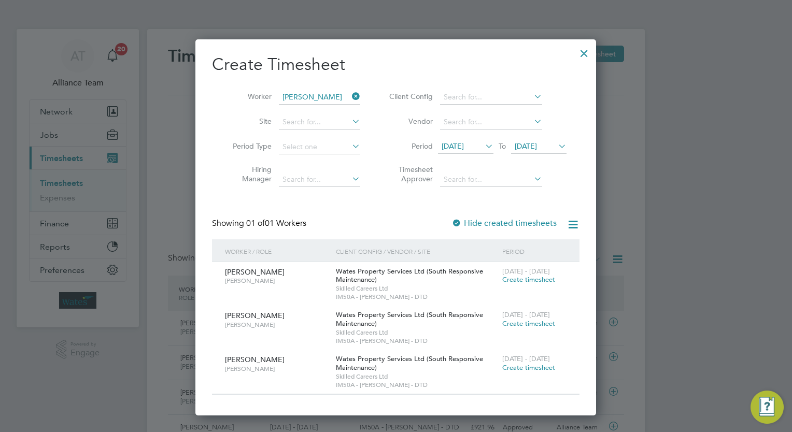
click at [514, 280] on span "Create timesheet" at bounding box center [528, 279] width 53 height 9
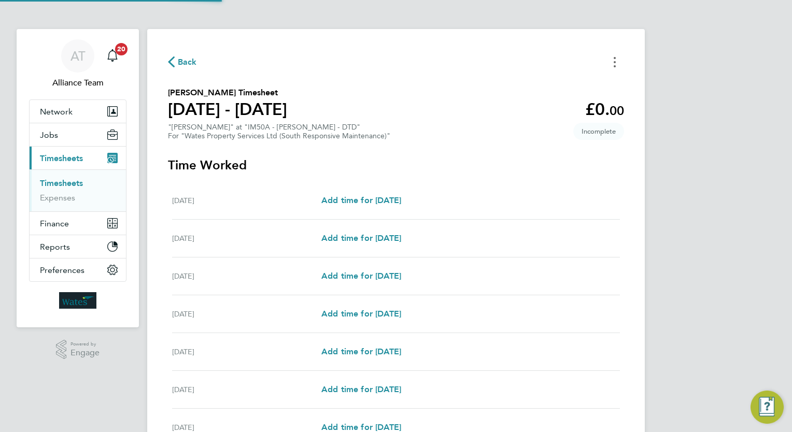
click at [617, 61] on button "Timesheets Menu" at bounding box center [614, 62] width 19 height 16
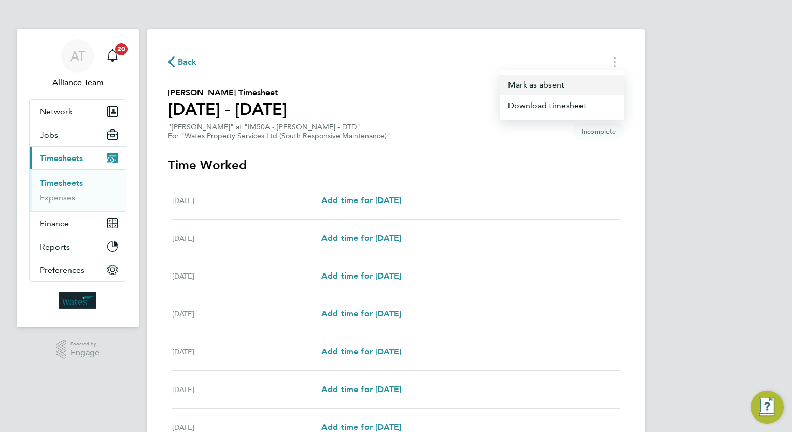
click at [541, 89] on button "Mark as absent" at bounding box center [562, 85] width 124 height 21
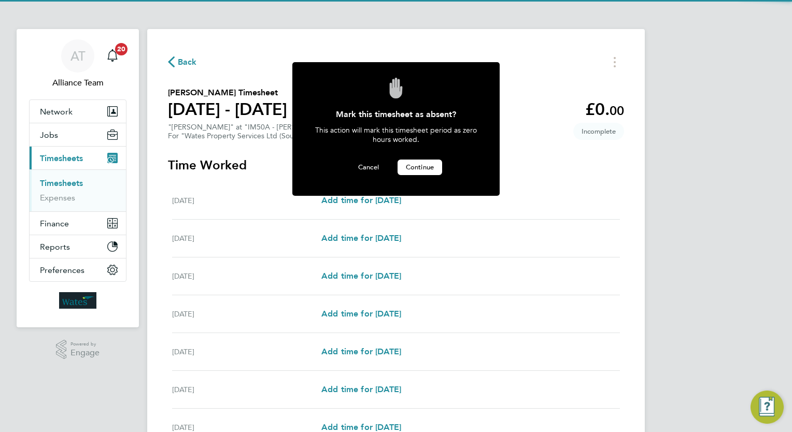
click at [413, 161] on button "Continue" at bounding box center [420, 168] width 45 height 16
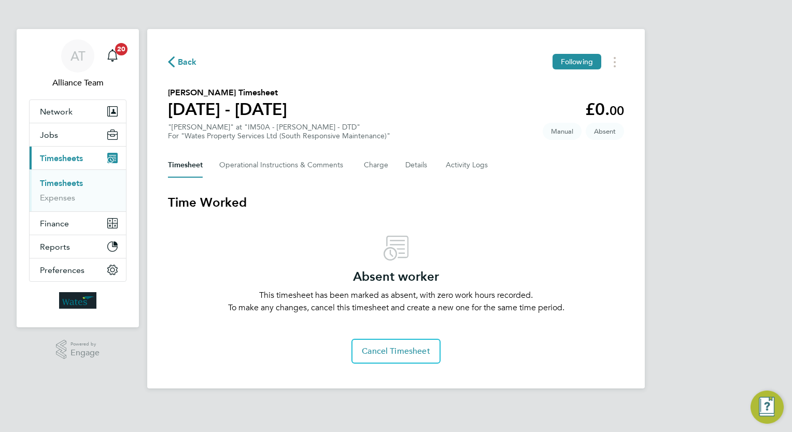
click at [56, 181] on link "Timesheets" at bounding box center [61, 183] width 43 height 10
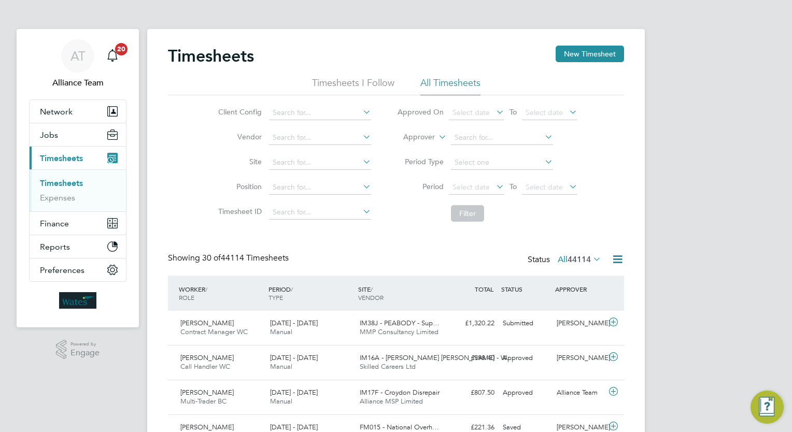
click at [554, 54] on div "Timesheets New Timesheet" at bounding box center [396, 61] width 456 height 31
click at [561, 54] on button "New Timesheet" at bounding box center [590, 54] width 68 height 17
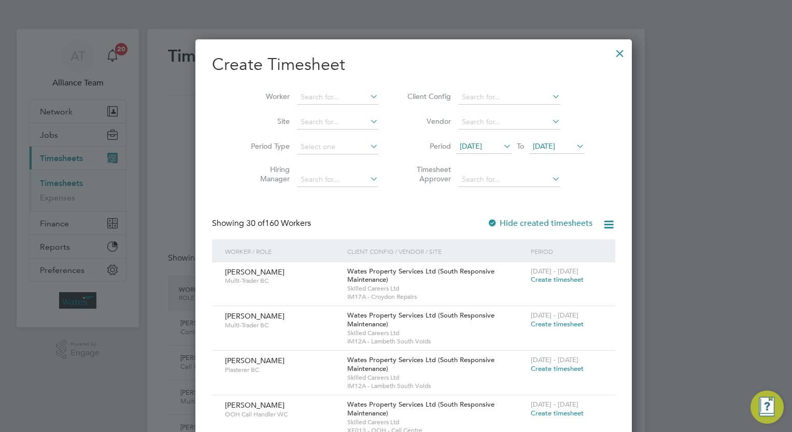
click at [470, 142] on span "[DATE]" at bounding box center [471, 145] width 22 height 9
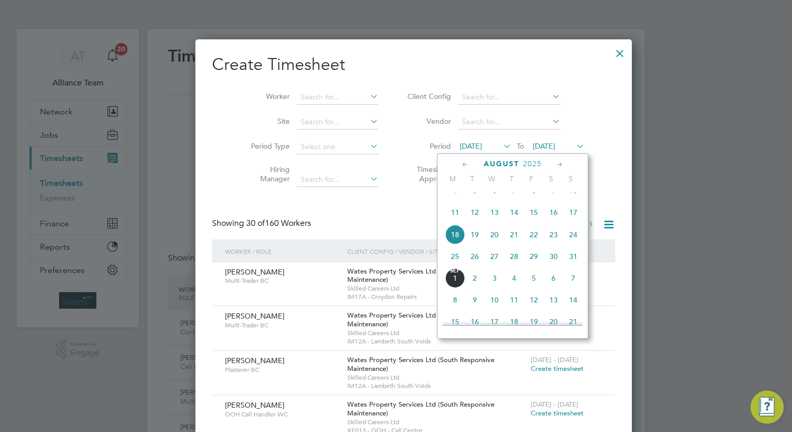
click at [452, 197] on span "4" at bounding box center [455, 191] width 20 height 20
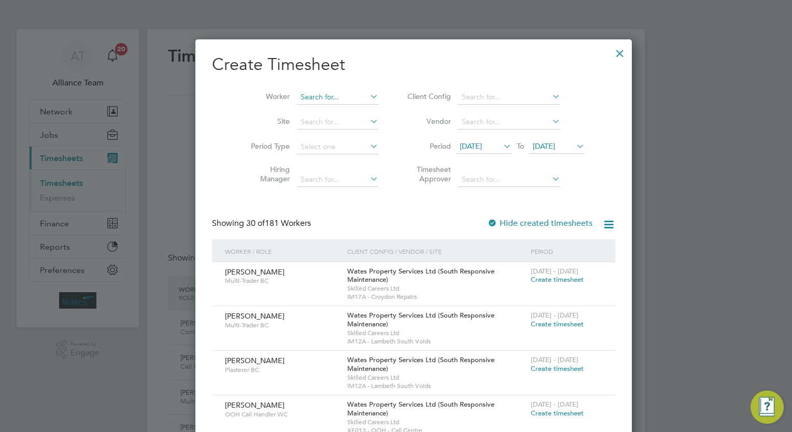
click at [302, 93] on input at bounding box center [337, 97] width 81 height 15
type input "pelin"
click at [315, 104] on ul "David Pelin" at bounding box center [321, 111] width 86 height 15
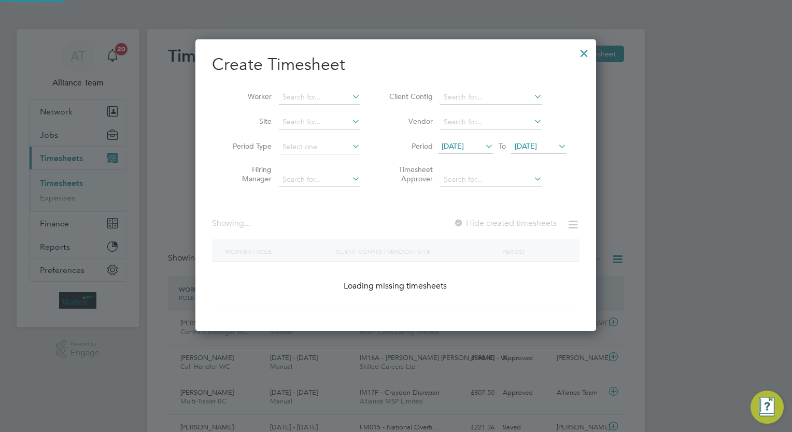
click at [318, 105] on li "Worker" at bounding box center [292, 97] width 161 height 25
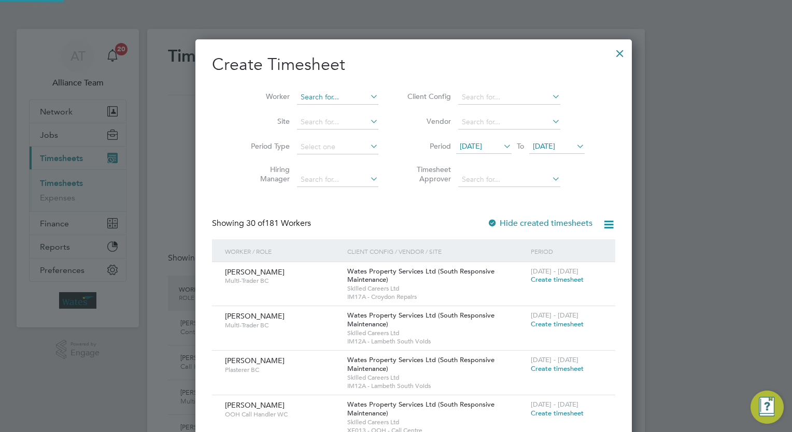
click at [321, 98] on input at bounding box center [337, 97] width 81 height 15
click at [343, 114] on b "Pelin" at bounding box center [351, 111] width 17 height 9
type input "David Pelin"
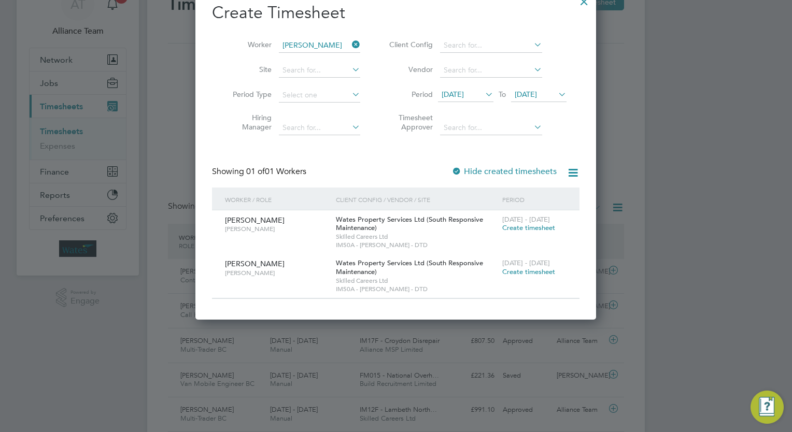
click at [533, 227] on span "Create timesheet" at bounding box center [528, 227] width 53 height 9
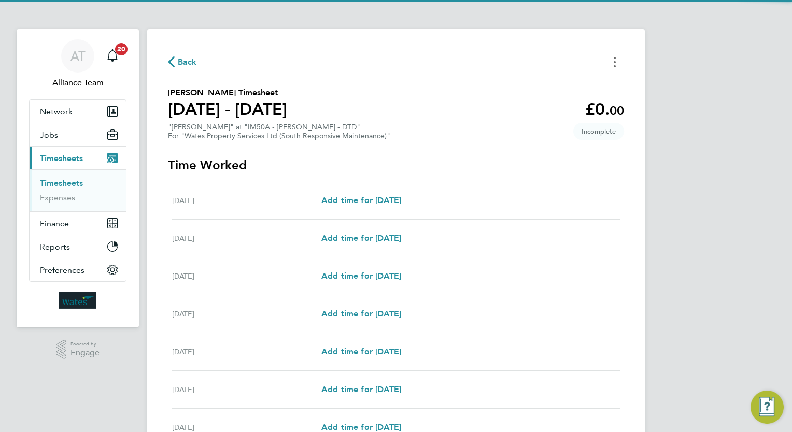
click at [620, 55] on button "Timesheets Menu" at bounding box center [614, 62] width 19 height 16
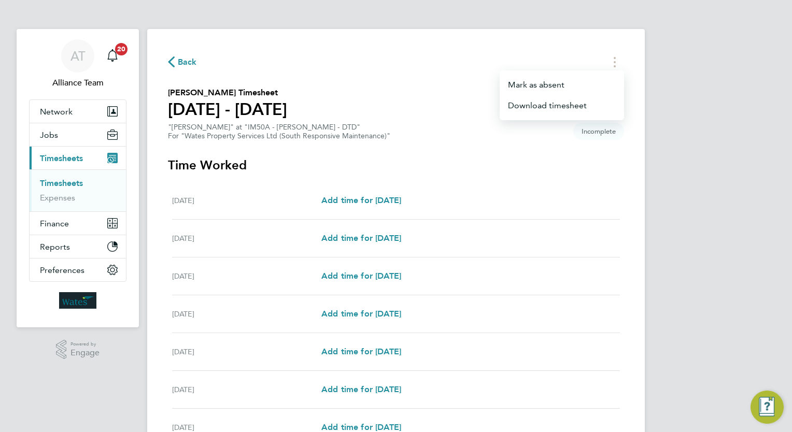
click at [539, 72] on div "Mark as absent Download timesheet" at bounding box center [562, 95] width 124 height 50
click at [539, 76] on button "Mark as absent" at bounding box center [562, 85] width 124 height 21
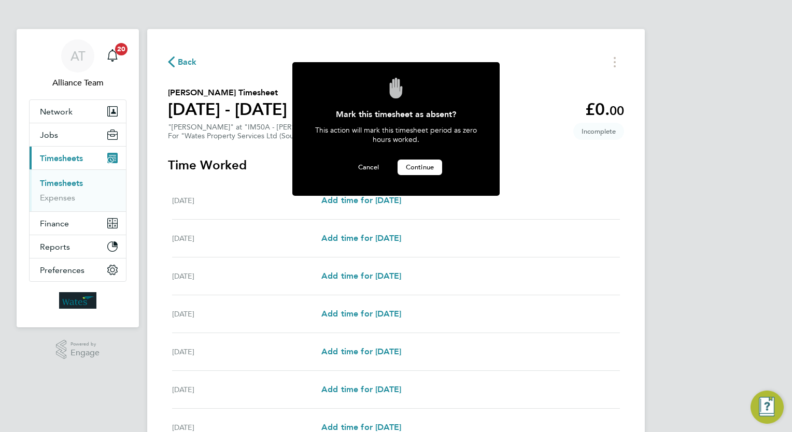
click at [406, 164] on span "Continue" at bounding box center [420, 167] width 28 height 9
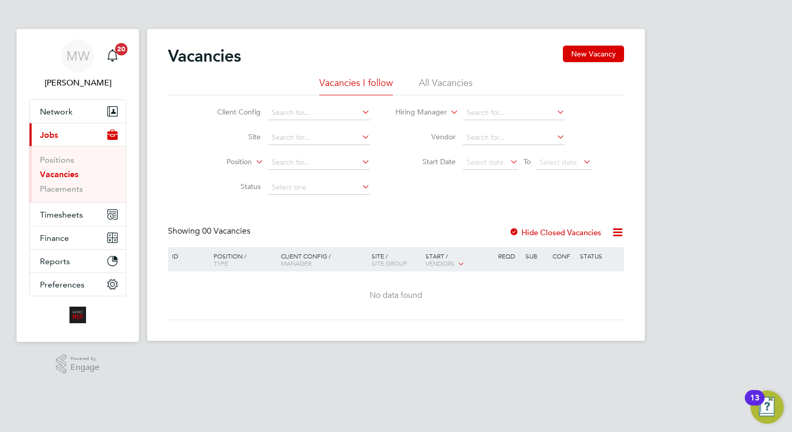
click at [70, 195] on ul "Positions Vacancies Placements" at bounding box center [78, 174] width 96 height 56
click at [83, 189] on li "Placements" at bounding box center [79, 189] width 78 height 10
click at [81, 189] on link "Placements" at bounding box center [61, 189] width 43 height 10
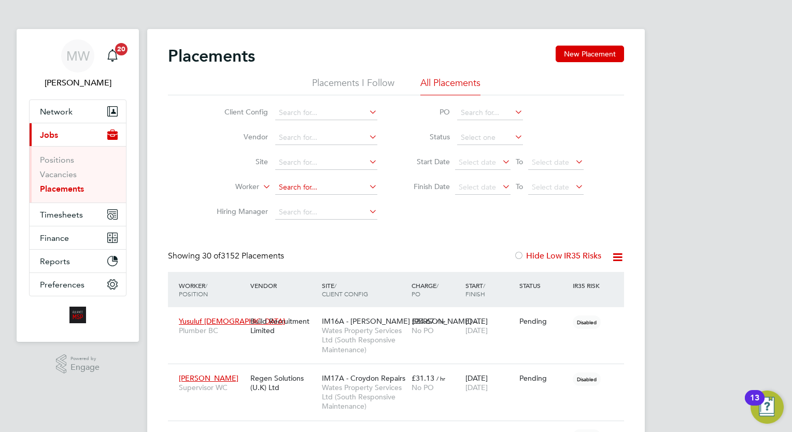
click at [338, 186] on input at bounding box center [326, 187] width 102 height 15
click at [336, 200] on li "Peter Scott" at bounding box center [340, 201] width 131 height 14
type input "Peter Scott"
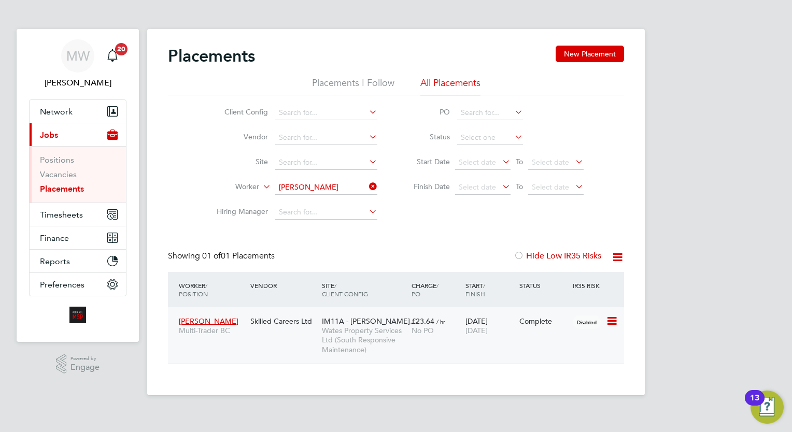
click at [442, 328] on div "No PO" at bounding box center [436, 330] width 49 height 9
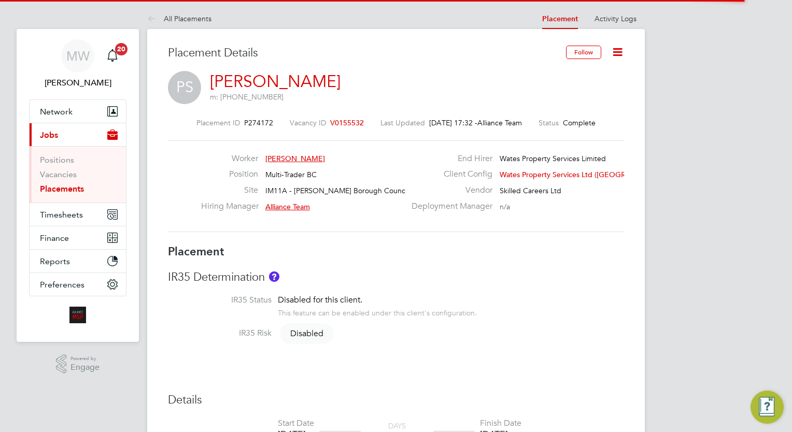
click at [619, 51] on icon at bounding box center [617, 52] width 13 height 13
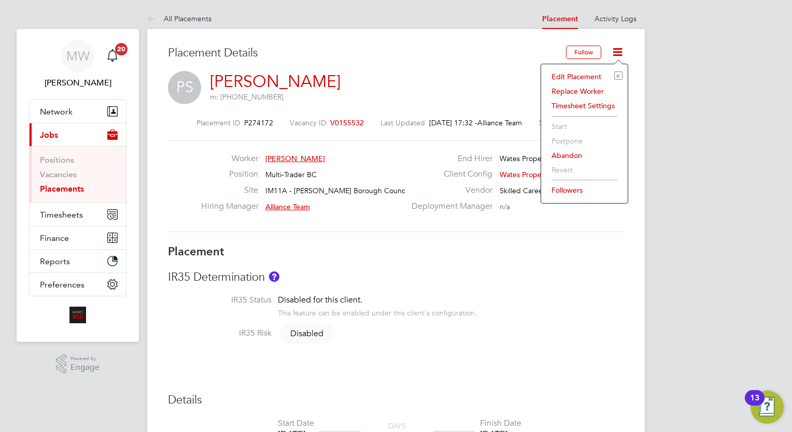
click at [588, 76] on li "Edit Placement e" at bounding box center [584, 76] width 76 height 15
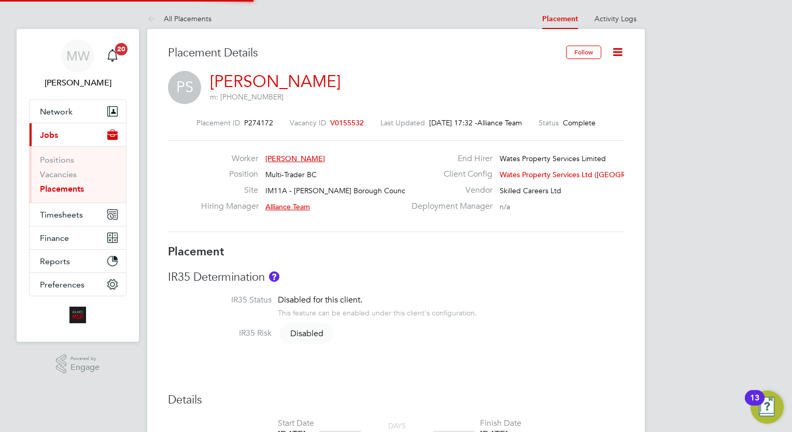
type input "Alliance Team"
type input "[DATE]"
type input "08:00"
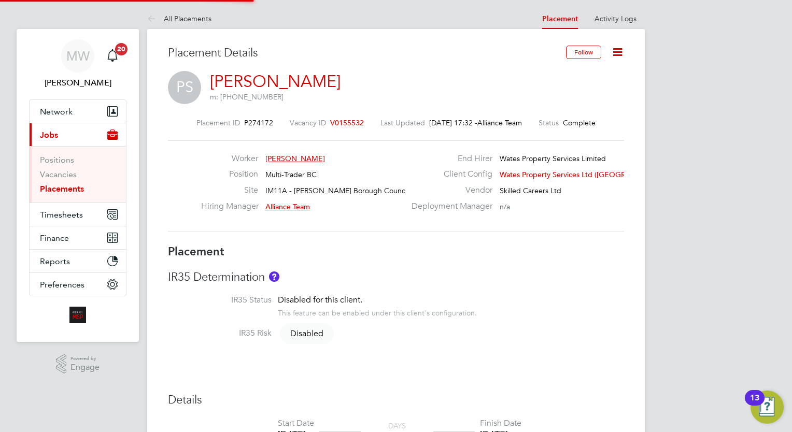
type input "17:00"
type input "07569"
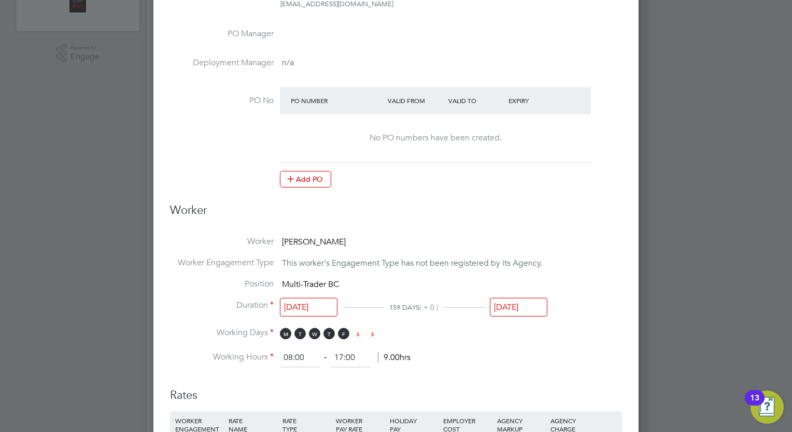
click at [512, 432] on html "MW Megan Westlotorn Notifications 20 Applications: Network Team Members Busines…" at bounding box center [396, 363] width 792 height 1349
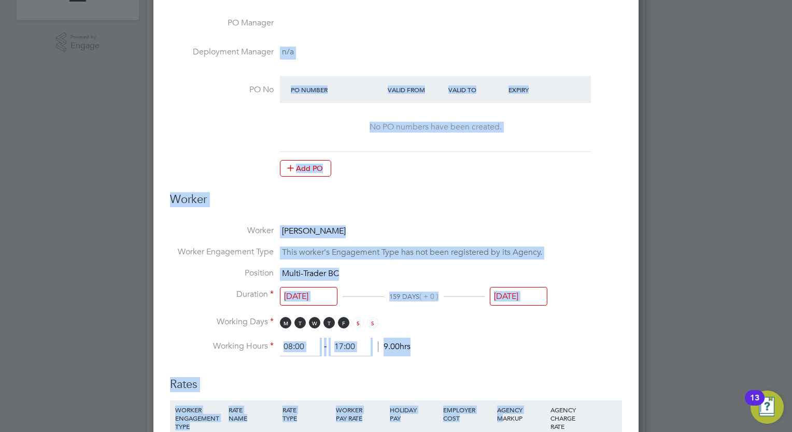
click at [605, 250] on li "Worker Engagement Type This worker's Engagement Type has not been registered by…" at bounding box center [396, 257] width 452 height 21
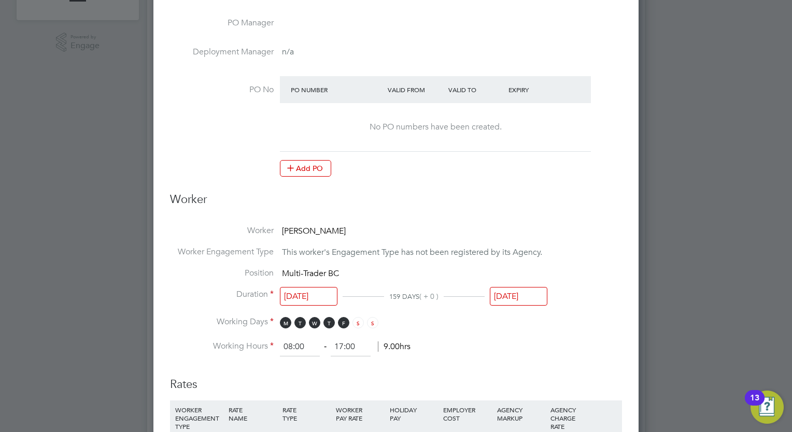
click at [508, 287] on input "[DATE]" at bounding box center [519, 296] width 58 height 19
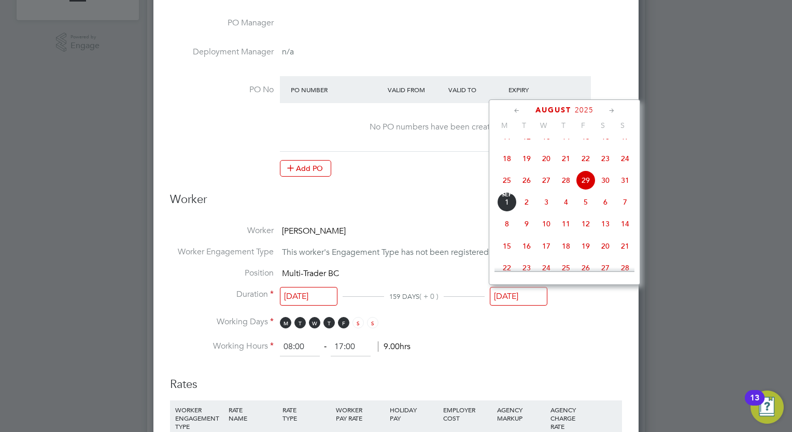
click at [589, 168] on span "22" at bounding box center [586, 159] width 20 height 20
type input "[DATE]"
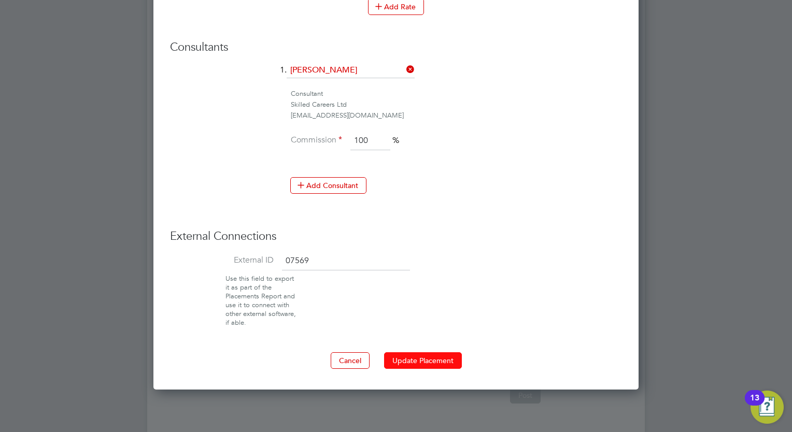
drag, startPoint x: 421, startPoint y: 364, endPoint x: 419, endPoint y: 356, distance: 8.0
click at [419, 356] on button "Update Placement" at bounding box center [423, 360] width 78 height 17
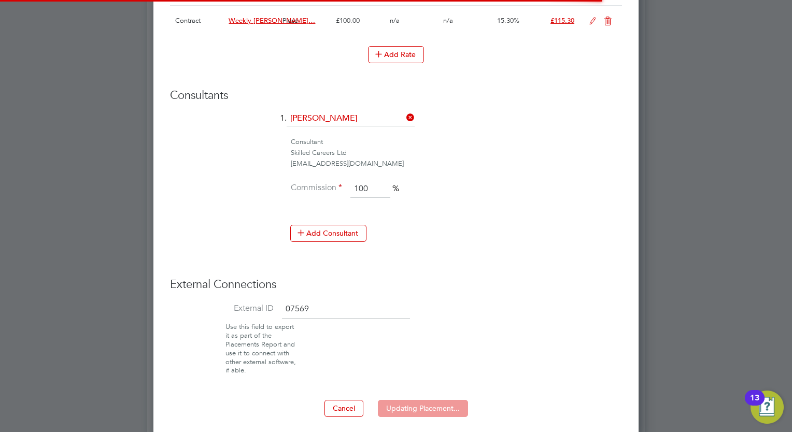
click at [432, 355] on div "Placement Saved Your placement has been updated. Cancel Okay" at bounding box center [396, 216] width 792 height 432
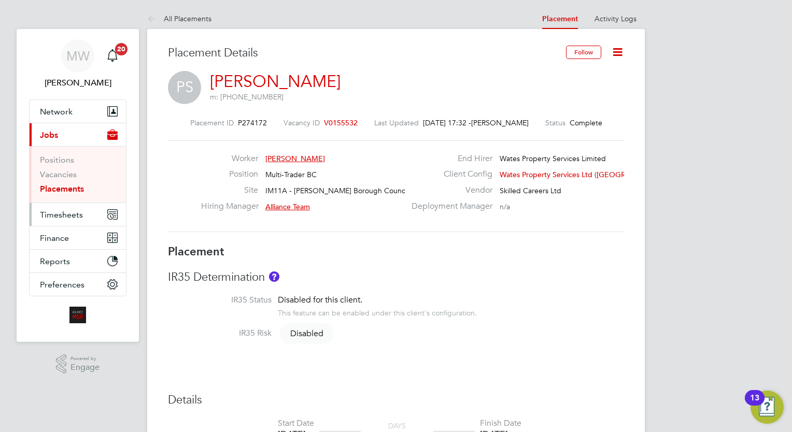
click at [60, 214] on span "Timesheets" at bounding box center [61, 215] width 43 height 10
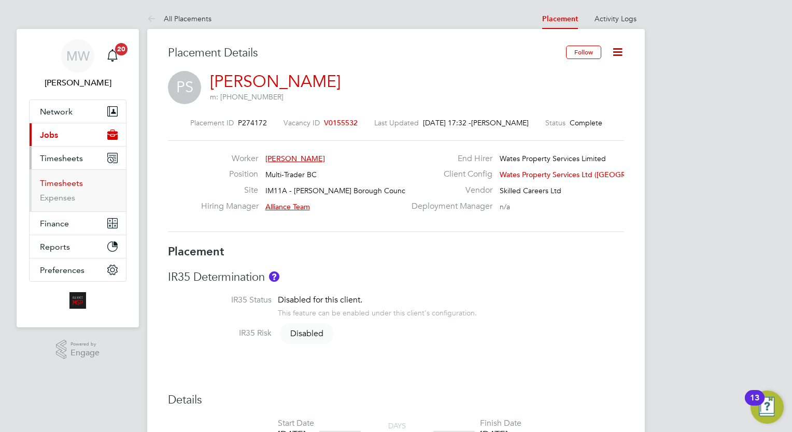
click at [78, 186] on link "Timesheets" at bounding box center [61, 183] width 43 height 10
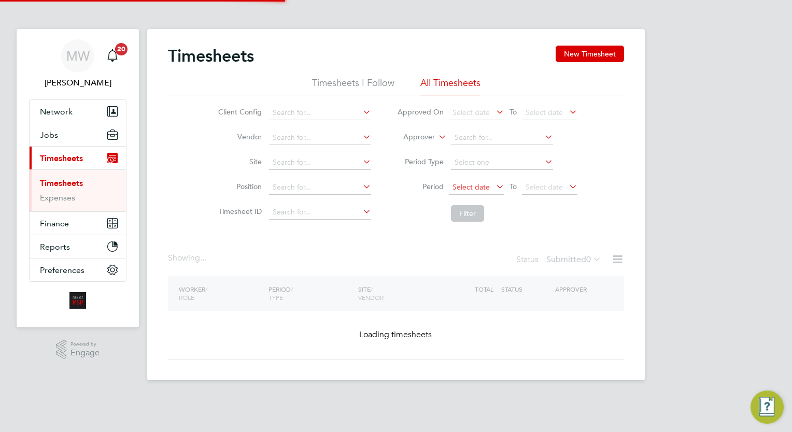
click at [480, 185] on span "Select date" at bounding box center [470, 186] width 37 height 9
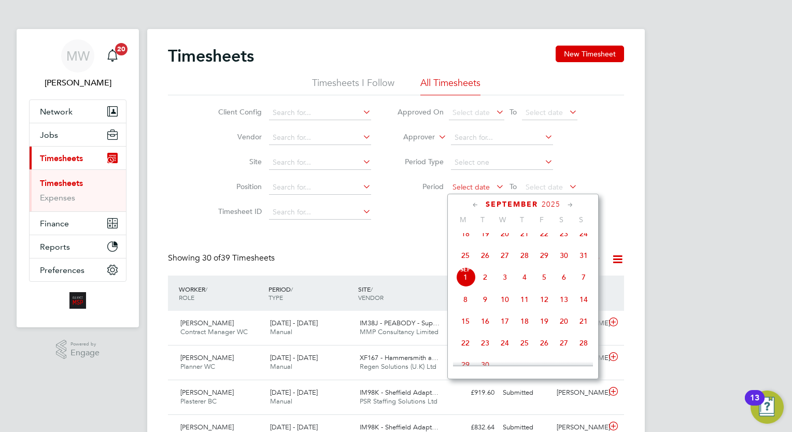
scroll to position [5, 5]
click at [551, 177] on li "Period Select date To Select date" at bounding box center [487, 187] width 206 height 25
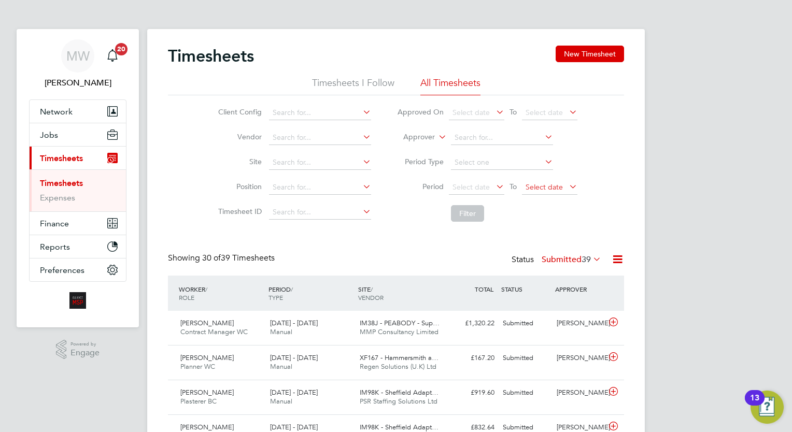
click at [554, 182] on span "Select date" at bounding box center [544, 186] width 37 height 9
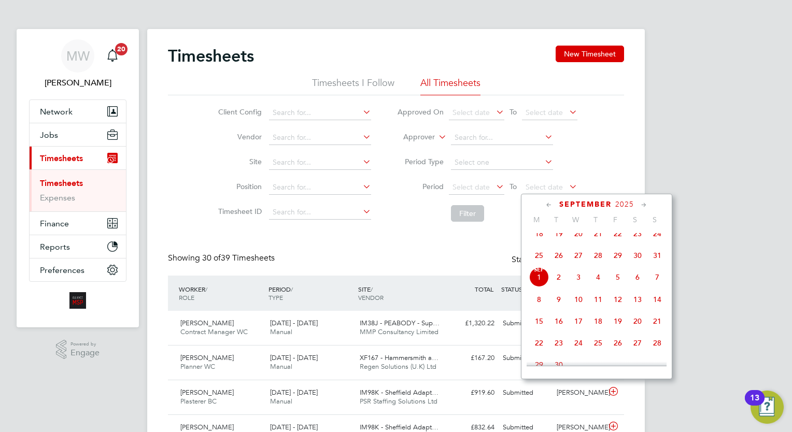
click at [502, 214] on li "Filter" at bounding box center [487, 213] width 206 height 27
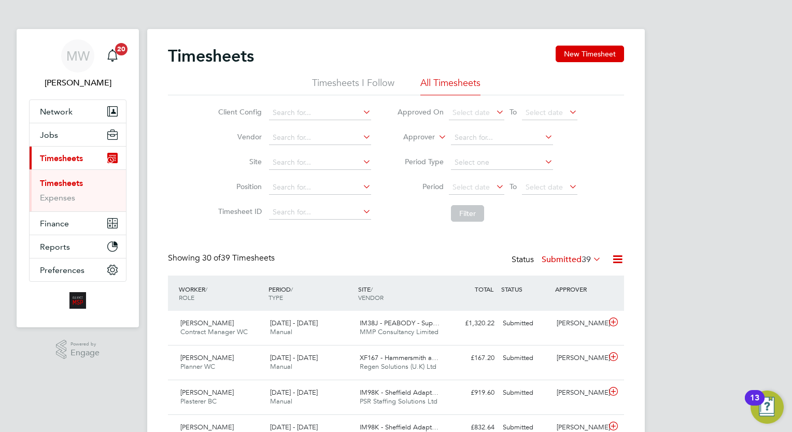
click at [494, 186] on icon at bounding box center [494, 186] width 0 height 15
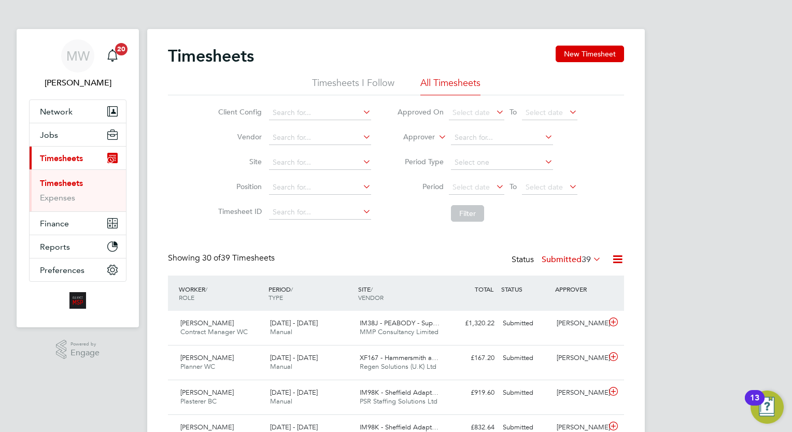
click at [494, 181] on icon at bounding box center [494, 186] width 0 height 15
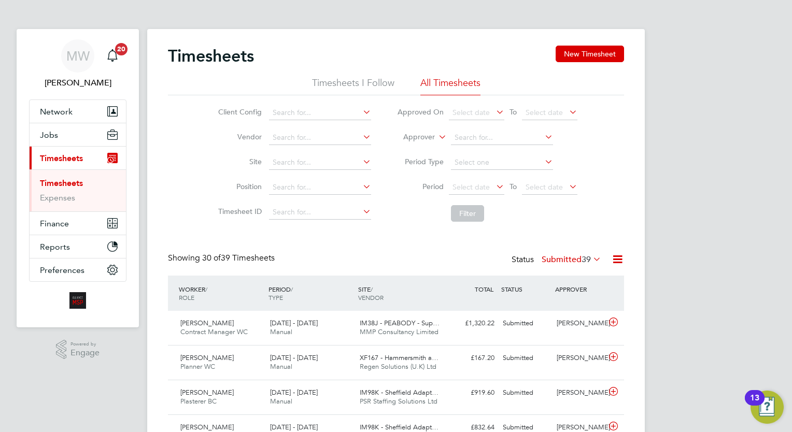
click at [494, 185] on icon at bounding box center [494, 186] width 0 height 15
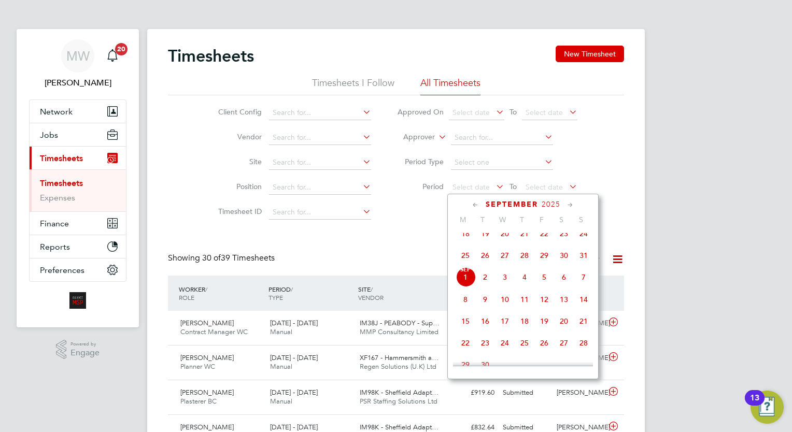
click at [419, 217] on li "Filter" at bounding box center [487, 213] width 206 height 27
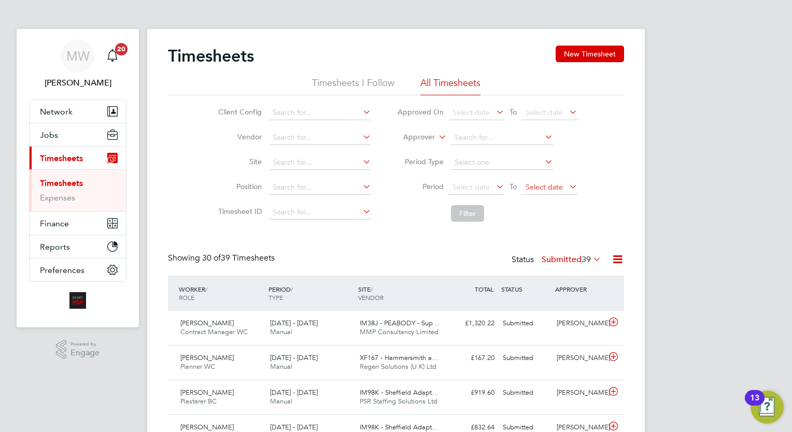
click at [542, 182] on span "Select date" at bounding box center [544, 186] width 37 height 9
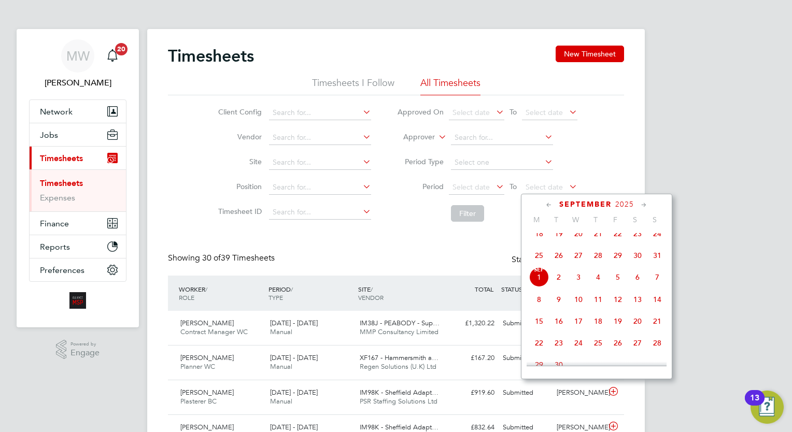
click at [613, 265] on span "29" at bounding box center [618, 256] width 20 height 20
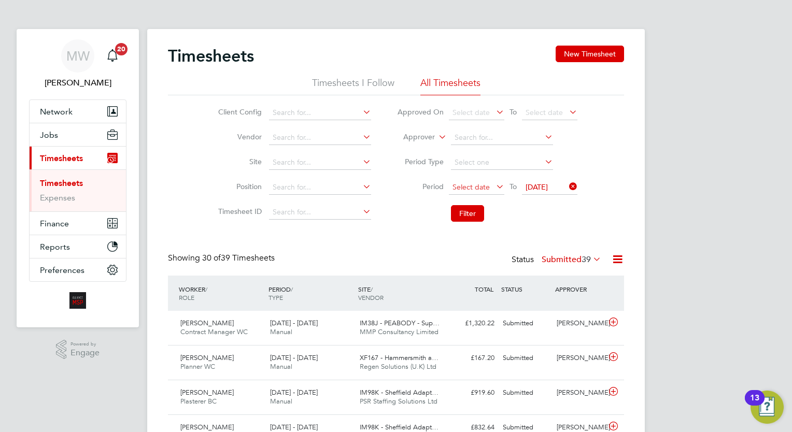
click at [491, 190] on span "Select date" at bounding box center [476, 188] width 55 height 14
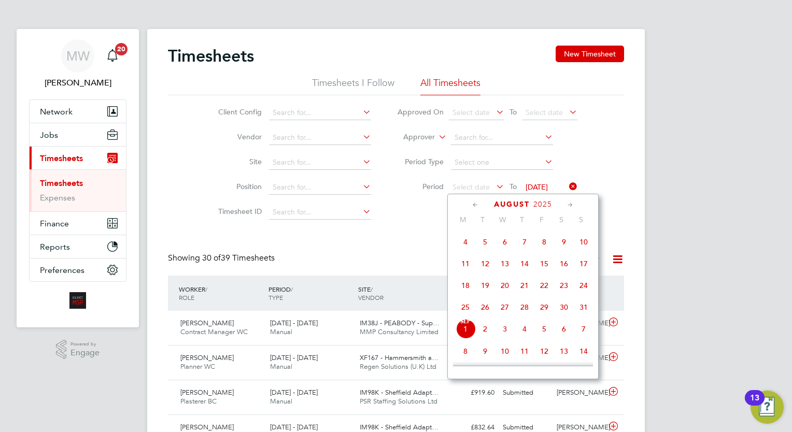
click at [567, 184] on icon at bounding box center [567, 186] width 0 height 15
click at [567, 183] on icon at bounding box center [567, 186] width 0 height 15
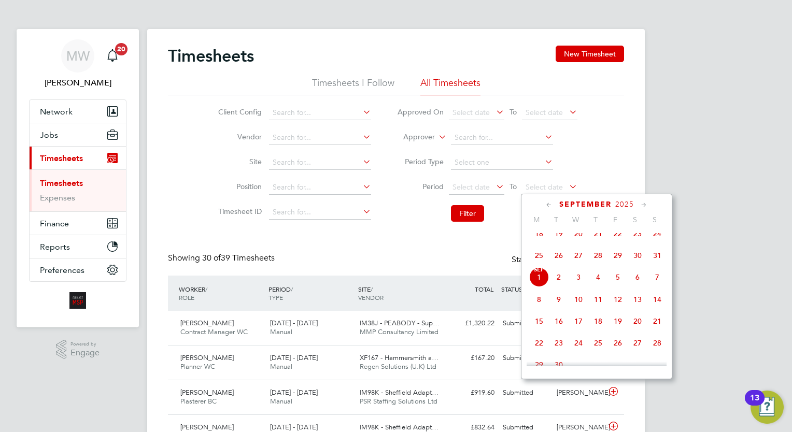
click at [616, 244] on span "22" at bounding box center [618, 234] width 20 height 20
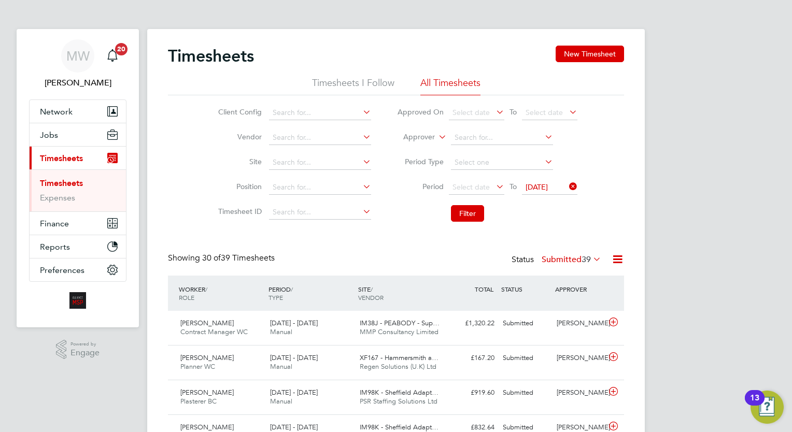
click at [494, 190] on icon at bounding box center [494, 186] width 0 height 15
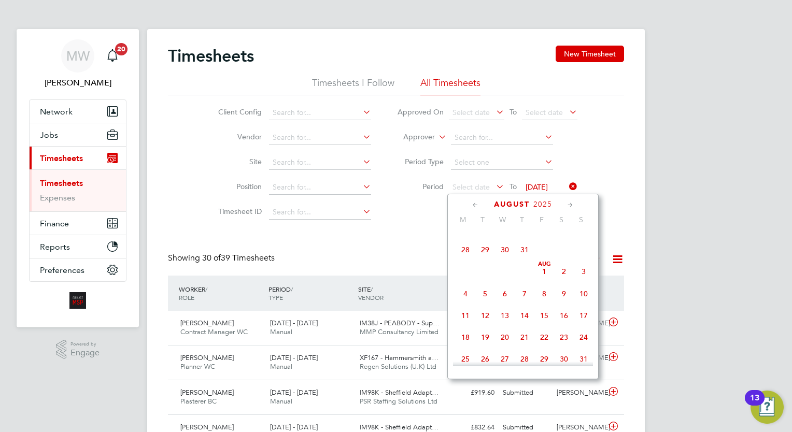
click at [542, 238] on span "25" at bounding box center [544, 228] width 20 height 20
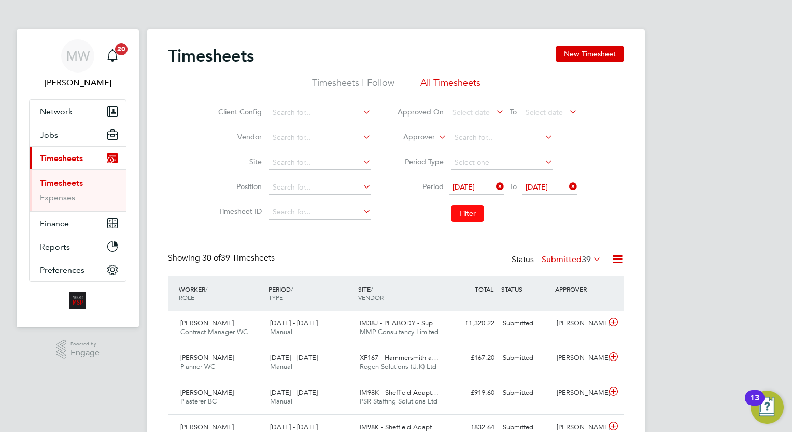
drag, startPoint x: 471, startPoint y: 215, endPoint x: 467, endPoint y: 208, distance: 7.5
click at [471, 214] on button "Filter" at bounding box center [467, 213] width 33 height 17
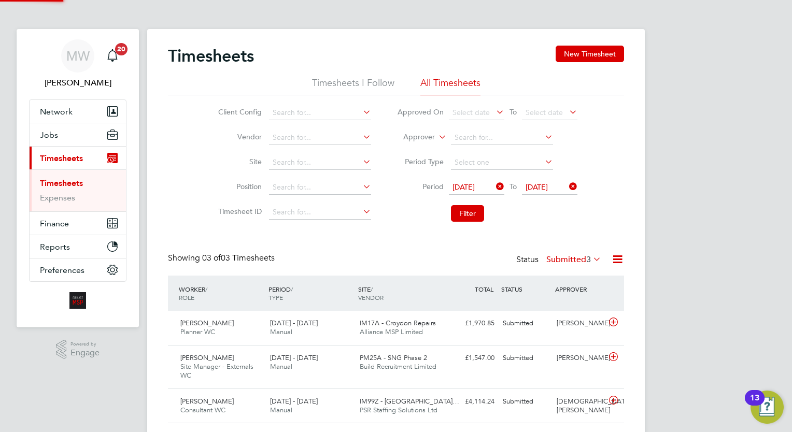
click at [617, 259] on icon at bounding box center [617, 259] width 13 height 13
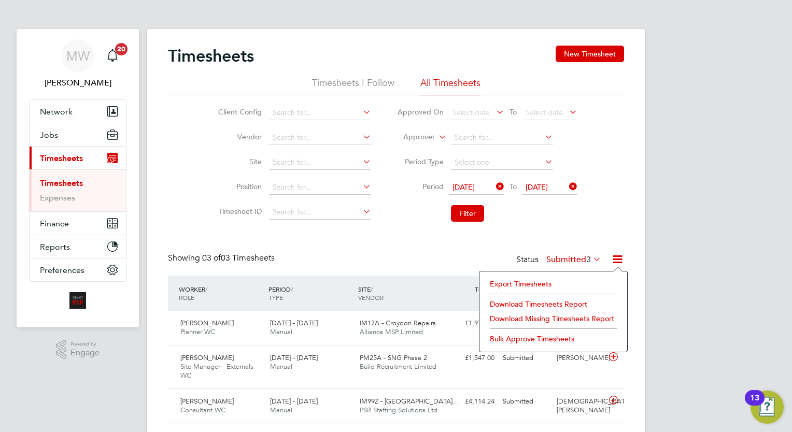
drag, startPoint x: 574, startPoint y: 242, endPoint x: 556, endPoint y: 233, distance: 19.9
click at [573, 241] on div "Timesheets New Timesheet Timesheets I Follow All Timesheets Client Config Vendo…" at bounding box center [396, 235] width 456 height 378
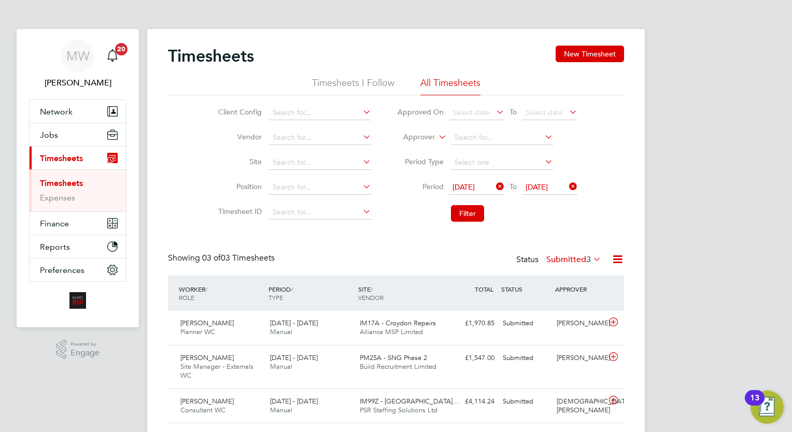
drag, startPoint x: 599, startPoint y: 256, endPoint x: 581, endPoint y: 262, distance: 19.4
click at [591, 256] on icon at bounding box center [591, 259] width 0 height 15
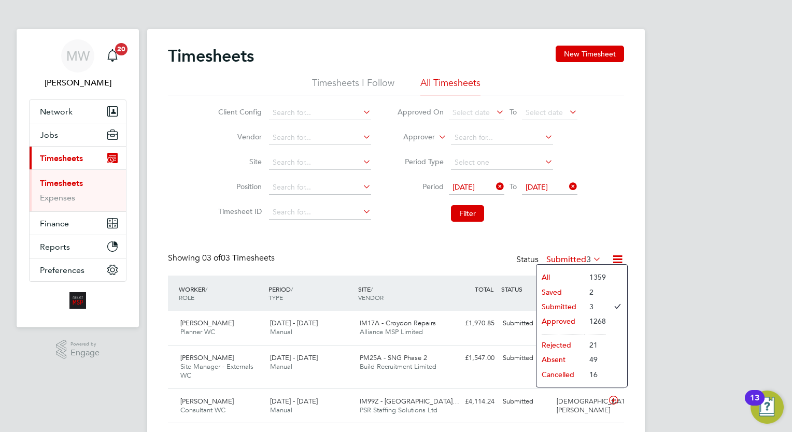
click at [572, 271] on li "All" at bounding box center [560, 277] width 48 height 15
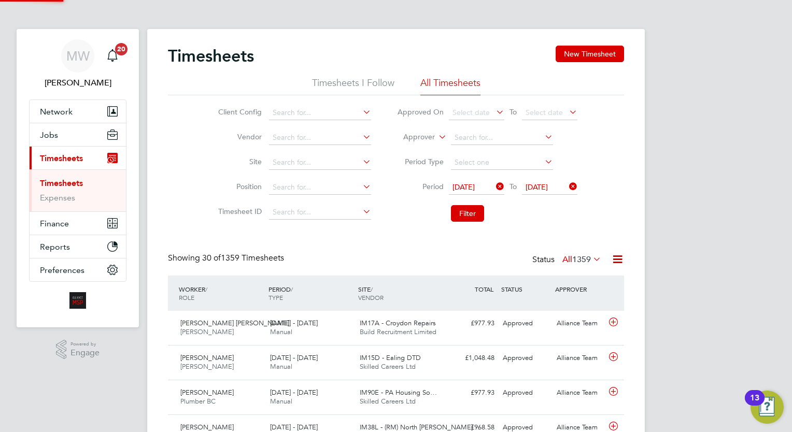
click at [613, 258] on icon at bounding box center [617, 259] width 13 height 13
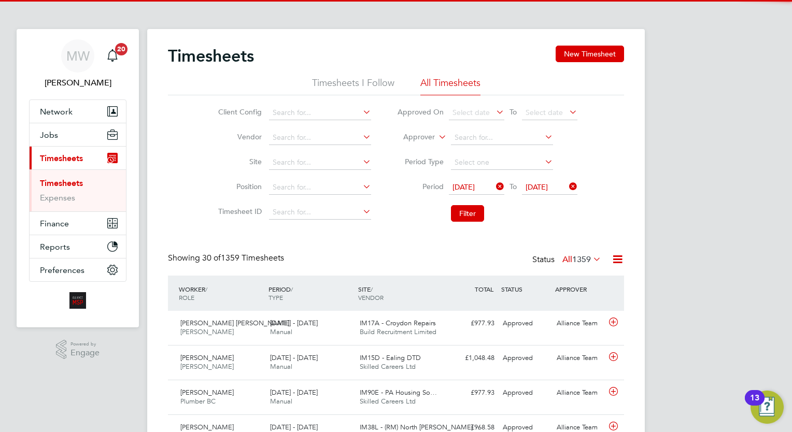
scroll to position [26, 90]
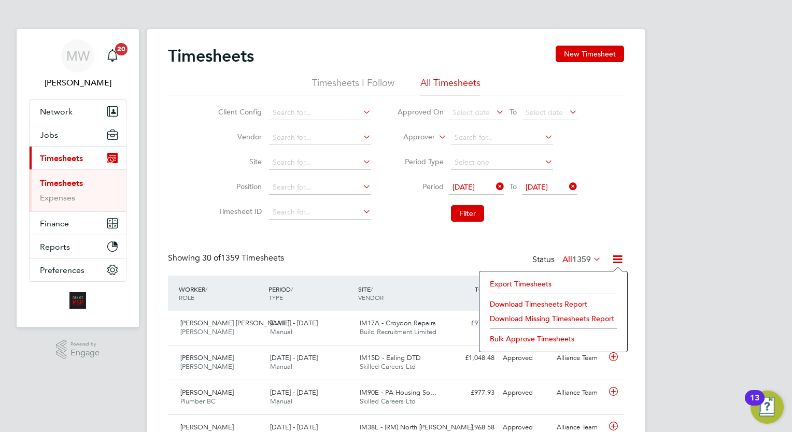
click at [582, 318] on li "Download Missing Timesheets Report" at bounding box center [553, 319] width 137 height 15
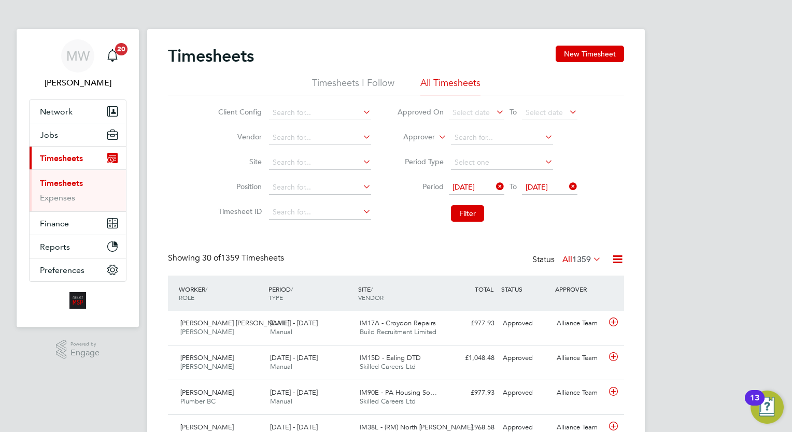
click at [390, 261] on div "Showing 30 of 1359 Timesheets Status All 1359" at bounding box center [396, 264] width 456 height 23
click at [77, 179] on link "Timesheets" at bounding box center [61, 183] width 43 height 10
